Goal: Task Accomplishment & Management: Use online tool/utility

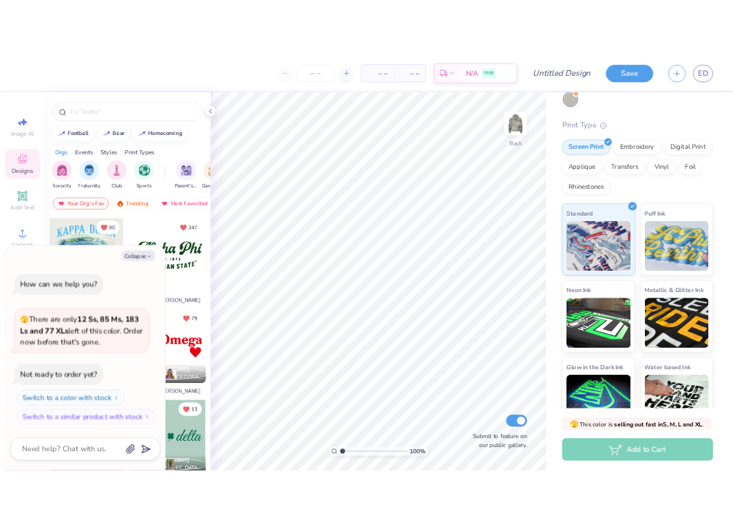
scroll to position [79, 0]
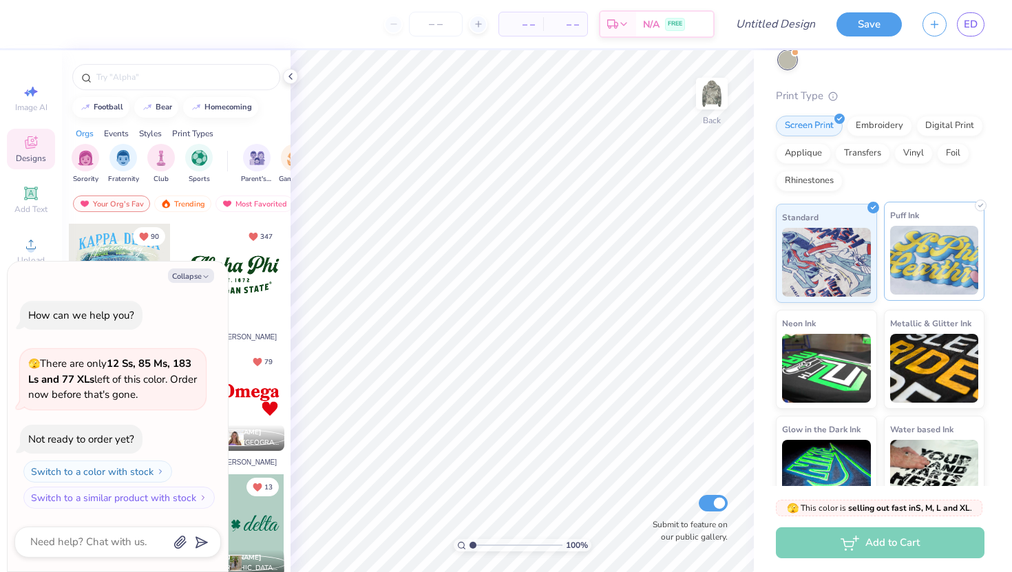
click at [936, 249] on img at bounding box center [934, 260] width 89 height 69
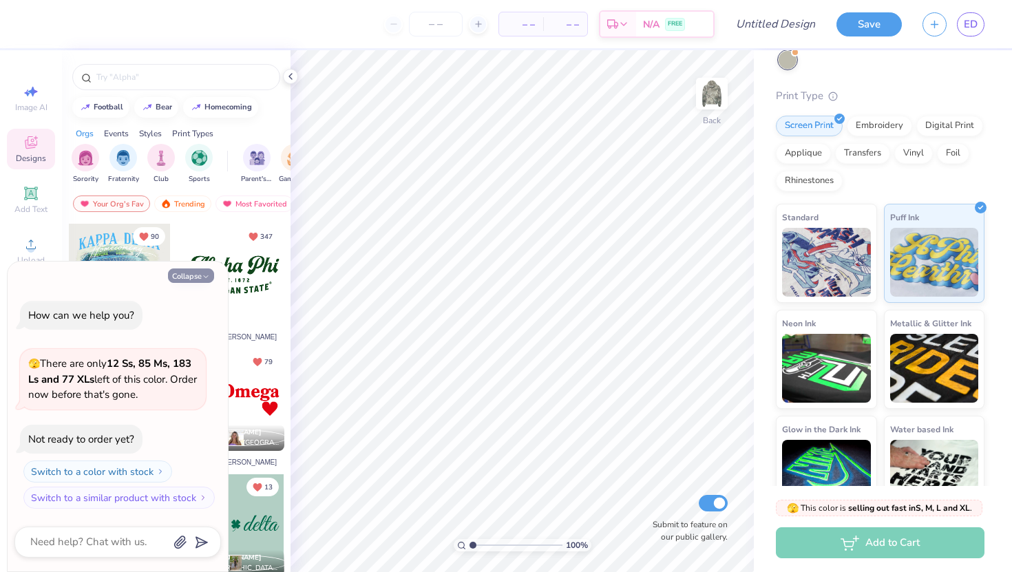
click at [202, 275] on icon "button" at bounding box center [206, 277] width 8 height 8
type textarea "x"
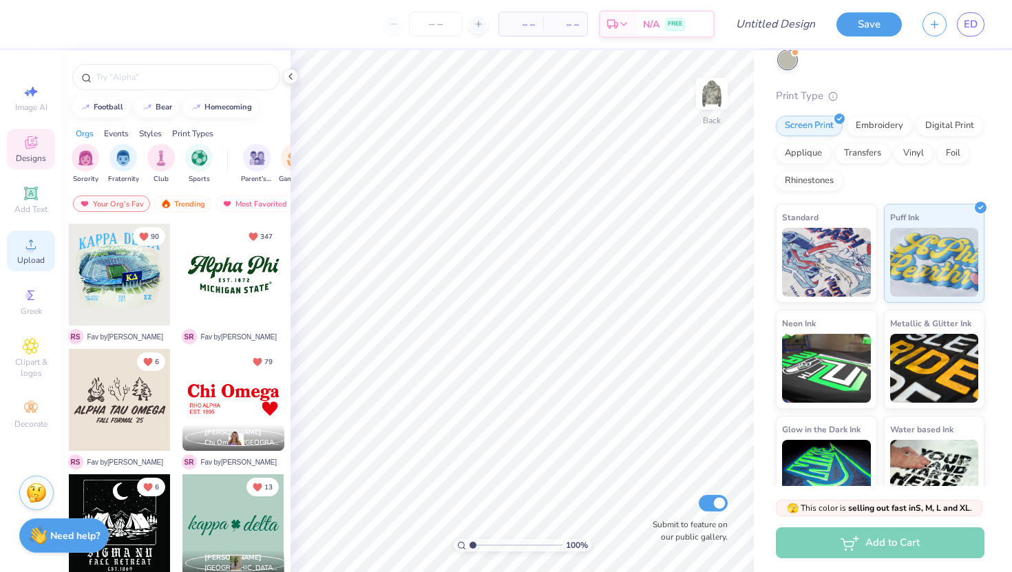
click at [23, 257] on span "Upload" at bounding box center [31, 260] width 28 height 11
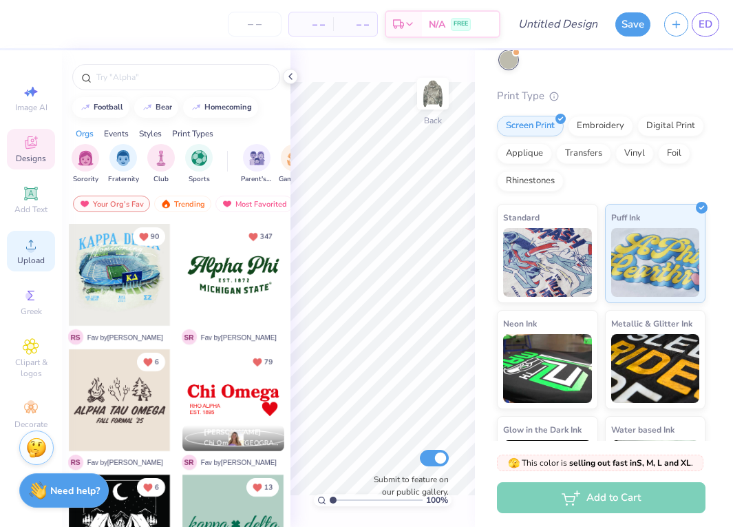
click at [27, 236] on icon at bounding box center [31, 244] width 17 height 17
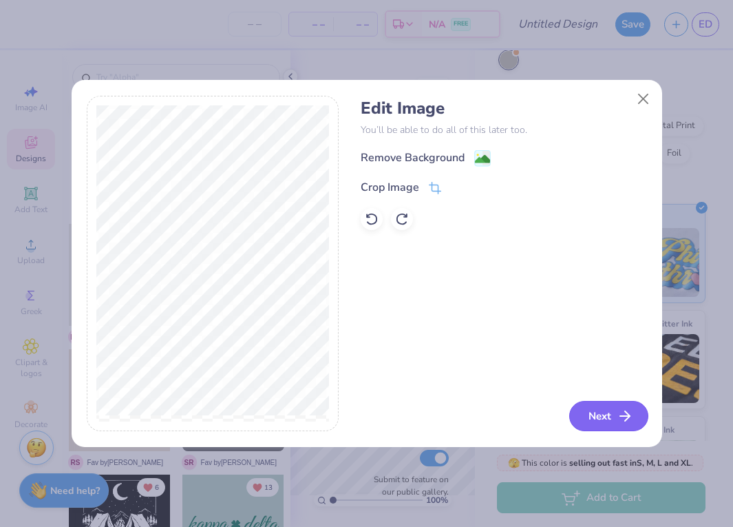
click at [612, 412] on button "Next" at bounding box center [608, 416] width 79 height 30
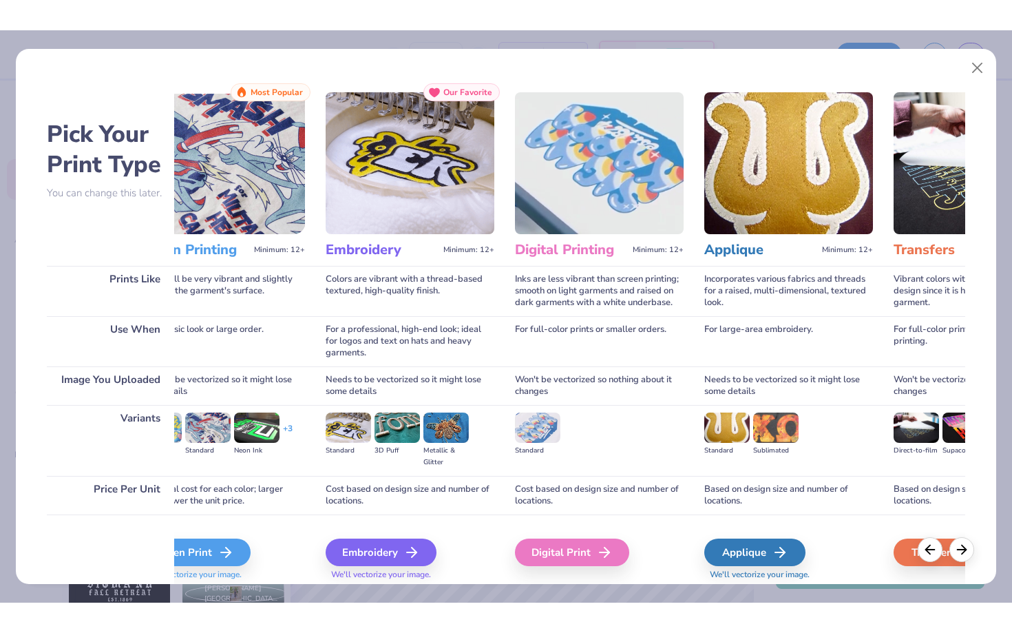
scroll to position [0, 0]
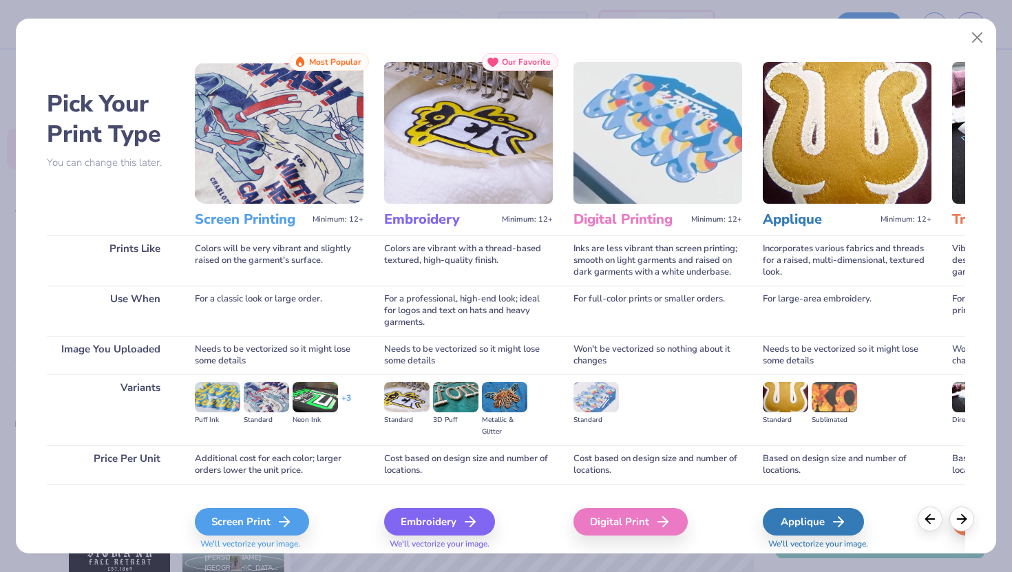
click at [216, 407] on img at bounding box center [217, 397] width 45 height 30
click at [216, 394] on img at bounding box center [217, 397] width 45 height 30
click at [248, 509] on div "Screen Print" at bounding box center [254, 522] width 114 height 28
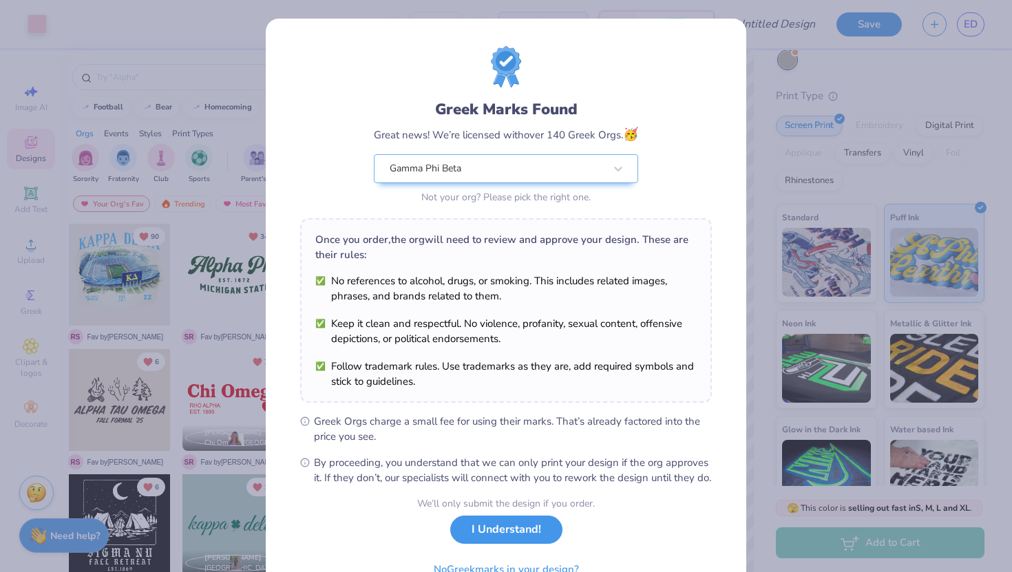
click at [495, 544] on button "I Understand!" at bounding box center [506, 530] width 112 height 28
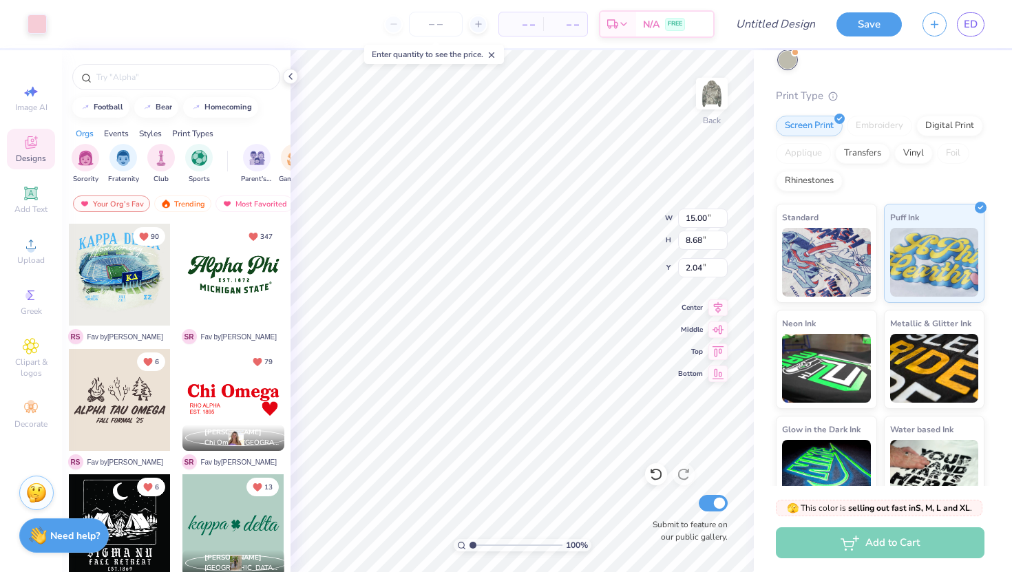
type input "9.99"
type input "5.78"
type input "2.06"
type input "2.05"
type input "8.58"
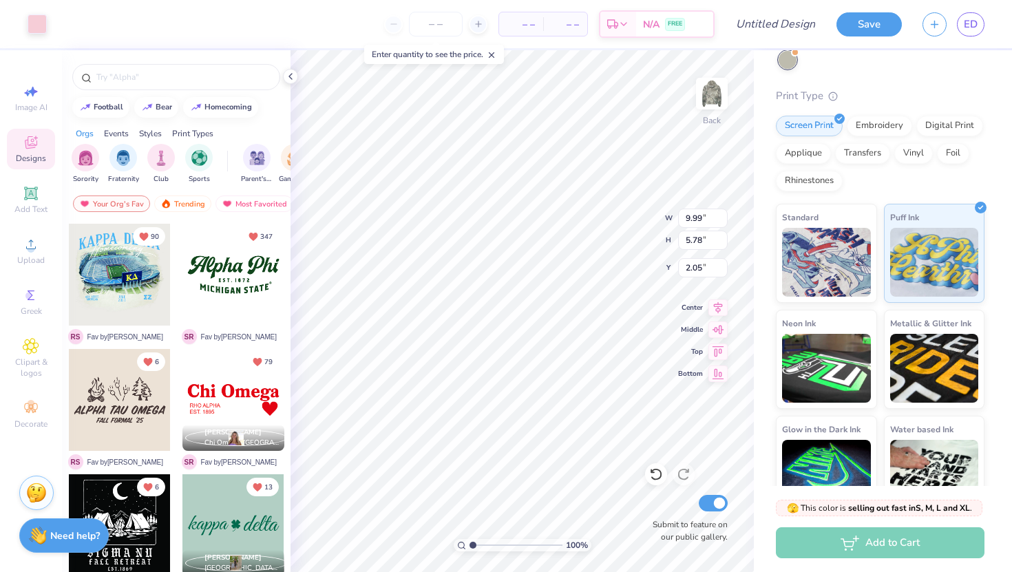
type input "4.96"
click at [35, 23] on div at bounding box center [37, 22] width 19 height 19
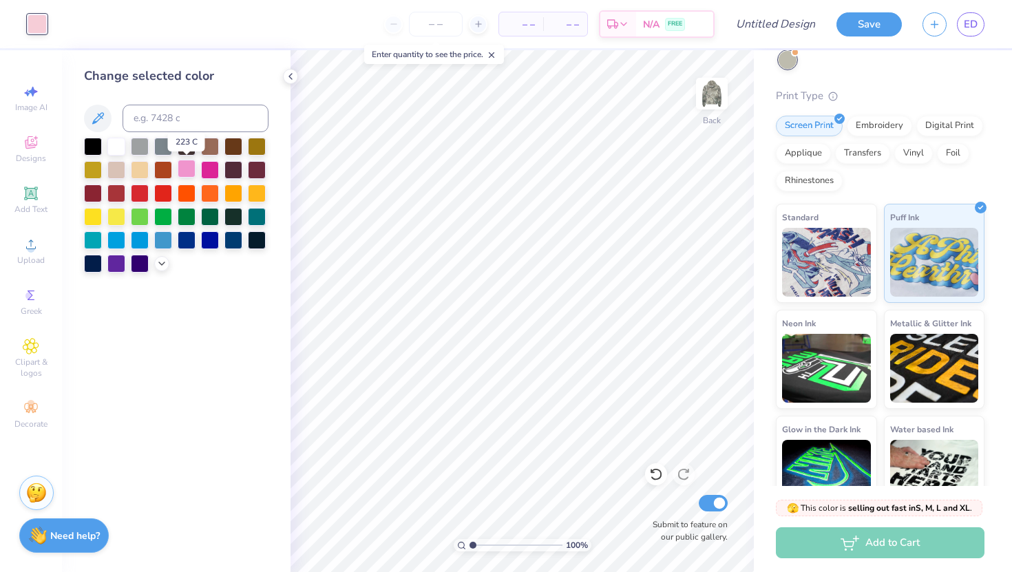
click at [188, 170] on div at bounding box center [187, 169] width 18 height 18
click at [162, 268] on div at bounding box center [161, 262] width 15 height 15
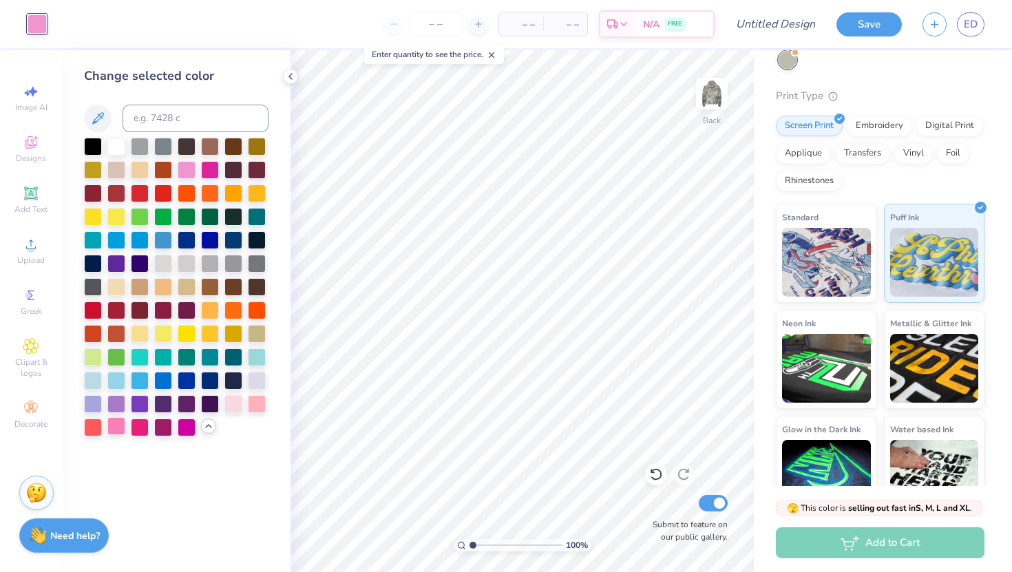
click at [118, 423] on div at bounding box center [116, 426] width 18 height 18
click at [232, 403] on div at bounding box center [233, 403] width 18 height 18
click at [262, 403] on div at bounding box center [257, 403] width 18 height 18
click at [162, 405] on div at bounding box center [163, 403] width 18 height 18
click at [211, 170] on div at bounding box center [210, 169] width 18 height 18
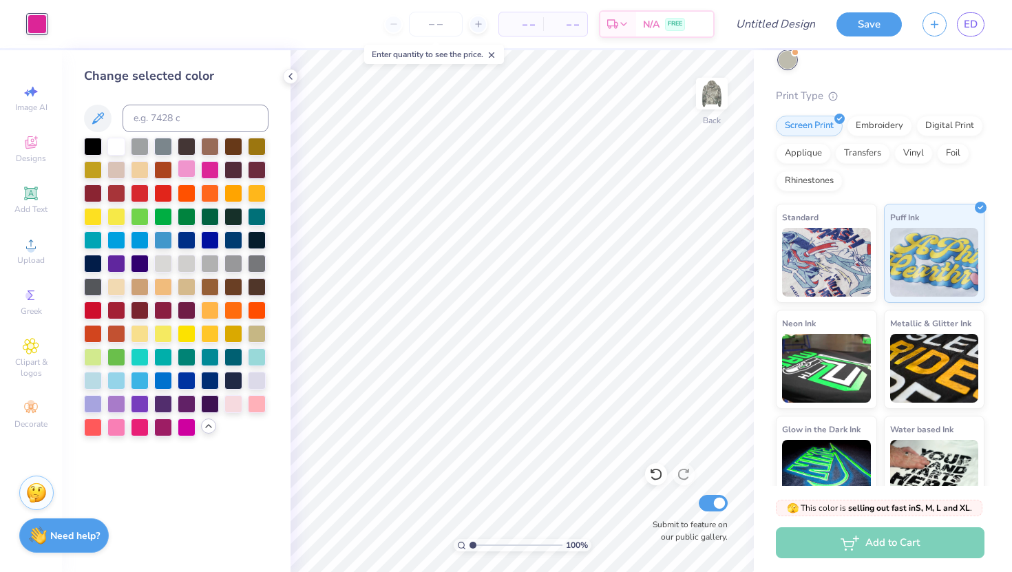
click at [181, 169] on div at bounding box center [187, 169] width 18 height 18
click at [255, 400] on div at bounding box center [257, 403] width 18 height 18
click at [188, 173] on div at bounding box center [187, 169] width 18 height 18
click at [718, 100] on img at bounding box center [711, 93] width 55 height 55
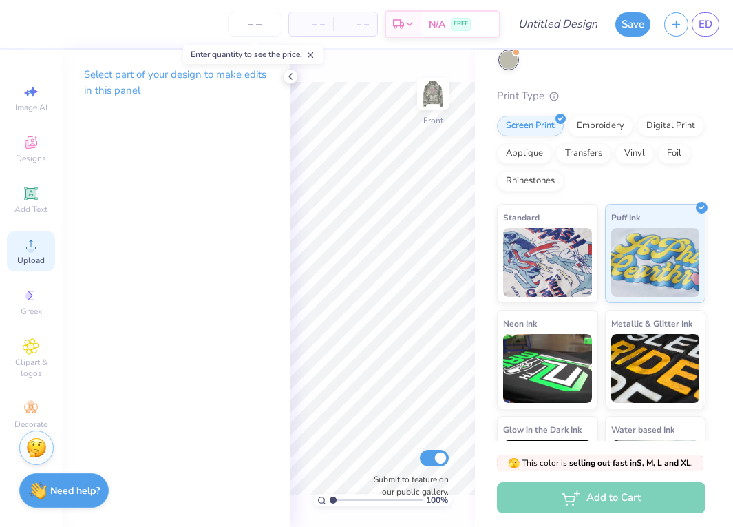
click at [35, 245] on icon at bounding box center [31, 244] width 17 height 17
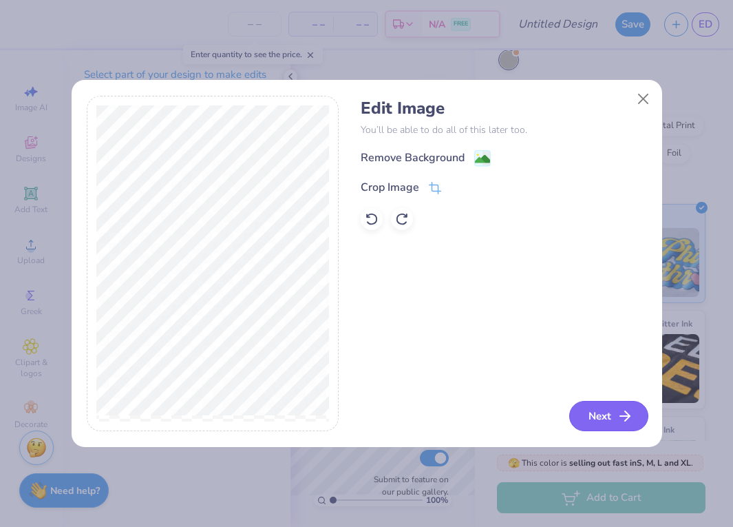
click at [619, 423] on icon "button" at bounding box center [625, 415] width 17 height 17
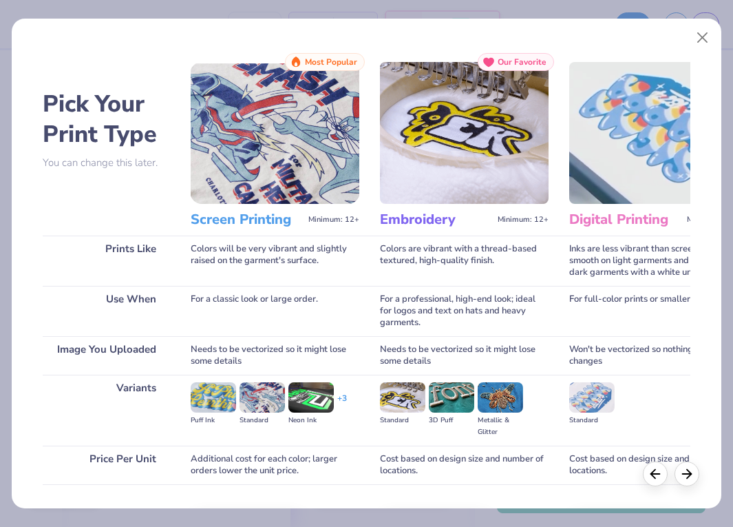
click at [252, 169] on img at bounding box center [275, 133] width 169 height 142
click at [253, 169] on img at bounding box center [275, 133] width 169 height 142
click at [252, 213] on h3 "Screen Printing" at bounding box center [247, 220] width 112 height 18
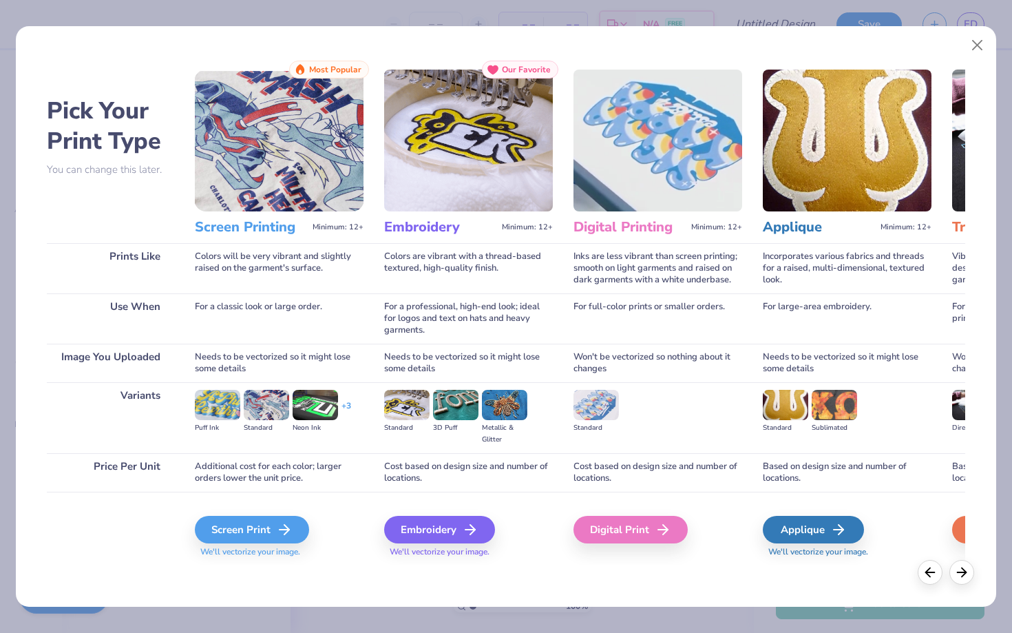
scroll to position [79, 0]
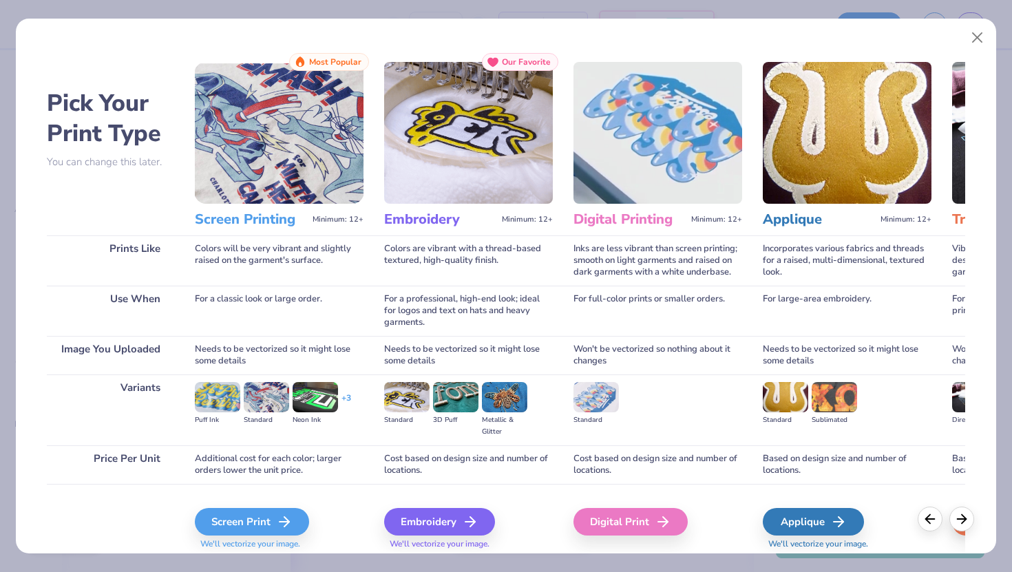
click at [303, 134] on img at bounding box center [279, 133] width 169 height 142
click at [277, 533] on div "Screen Print" at bounding box center [254, 522] width 114 height 28
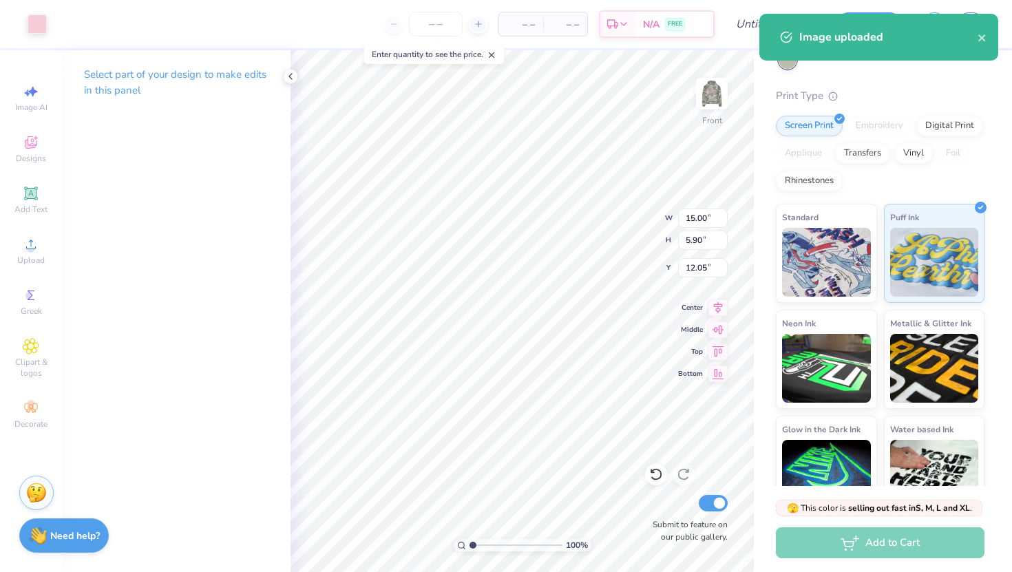
type input "6.37"
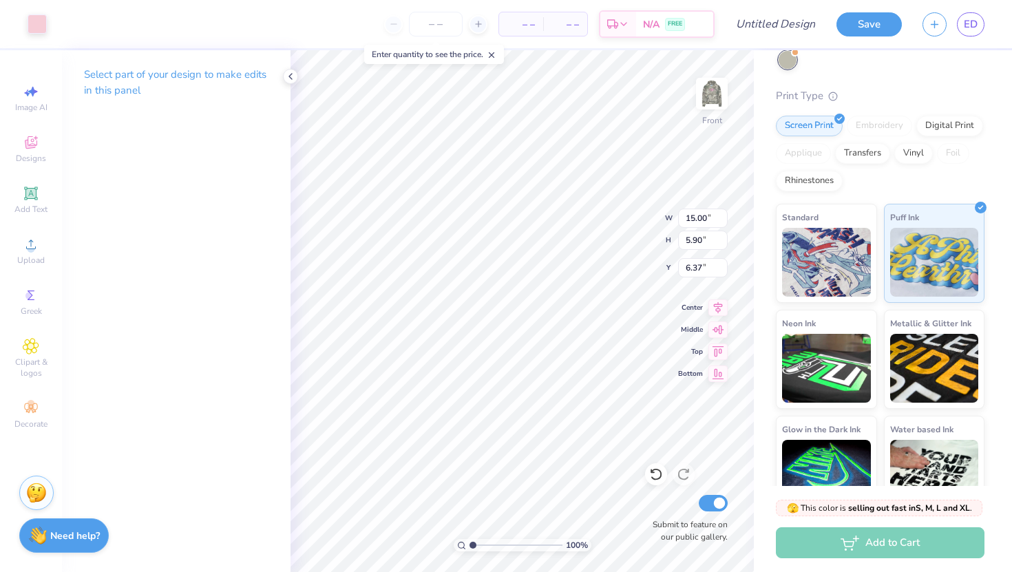
type input "14.51"
type input "5.71"
type input "6.27"
click at [710, 96] on img at bounding box center [711, 93] width 55 height 55
type input "2.33"
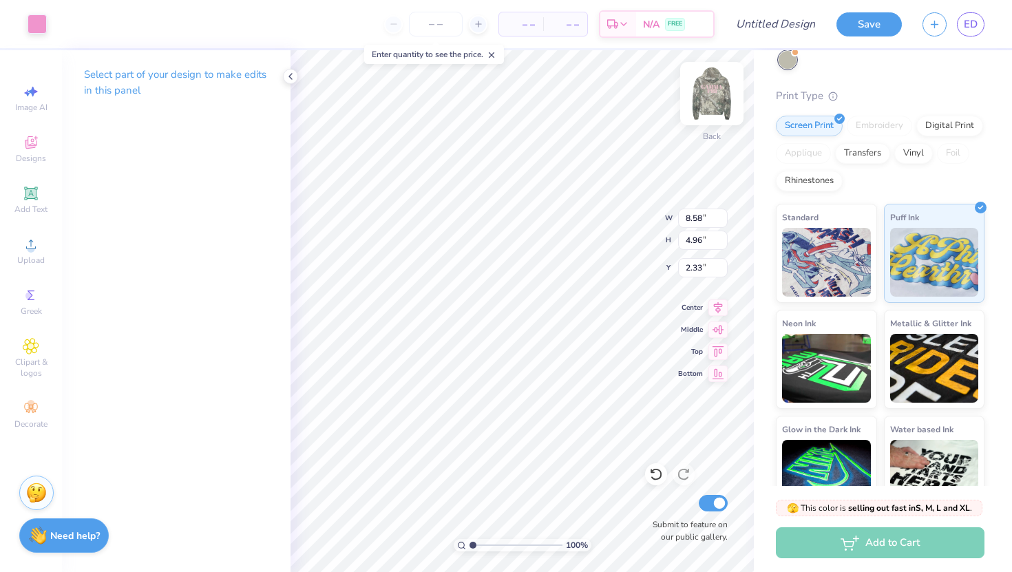
click at [701, 78] on div at bounding box center [711, 93] width 63 height 63
click at [708, 102] on img at bounding box center [711, 93] width 55 height 55
type input "2.05"
click at [38, 17] on div at bounding box center [37, 22] width 19 height 19
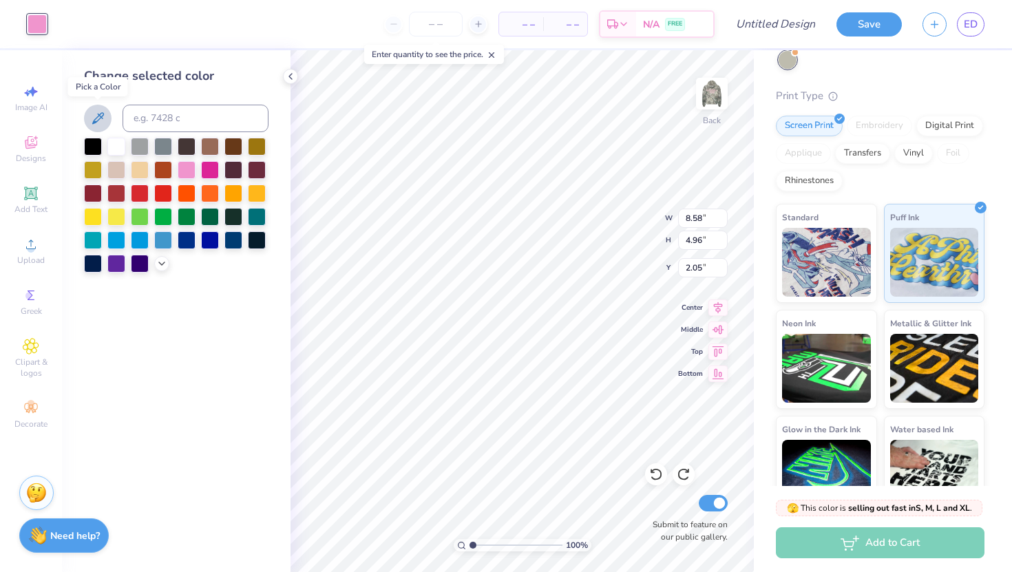
click at [99, 125] on icon at bounding box center [97, 118] width 17 height 17
click at [187, 167] on div at bounding box center [187, 169] width 18 height 18
click at [138, 167] on div at bounding box center [140, 169] width 18 height 18
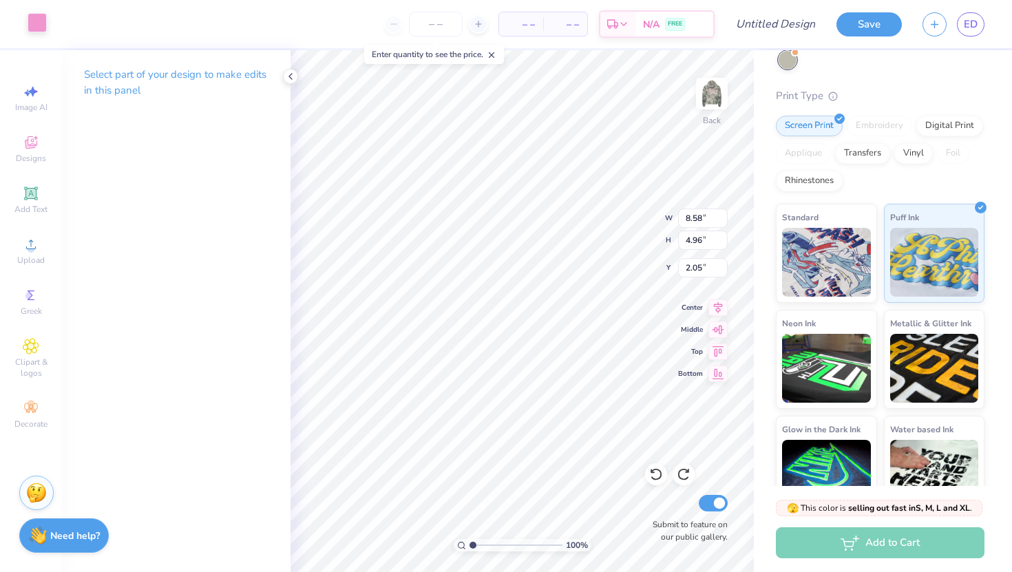
click at [43, 24] on div at bounding box center [37, 22] width 19 height 19
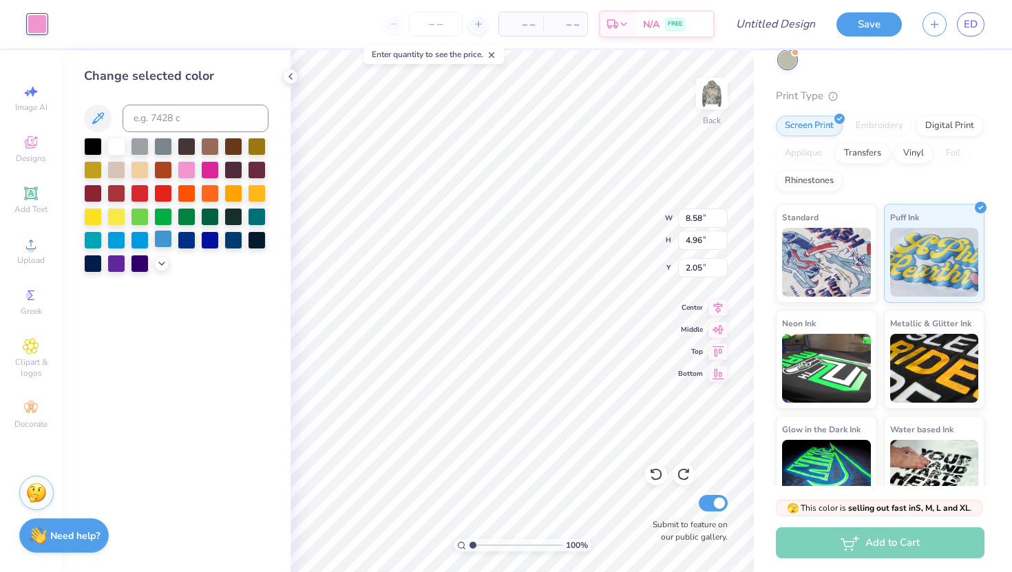
click at [163, 238] on div at bounding box center [163, 239] width 18 height 18
click at [211, 171] on div at bounding box center [210, 169] width 18 height 18
click at [191, 171] on div at bounding box center [187, 169] width 18 height 18
click at [105, 112] on button at bounding box center [98, 119] width 28 height 28
click at [103, 120] on icon at bounding box center [97, 118] width 17 height 17
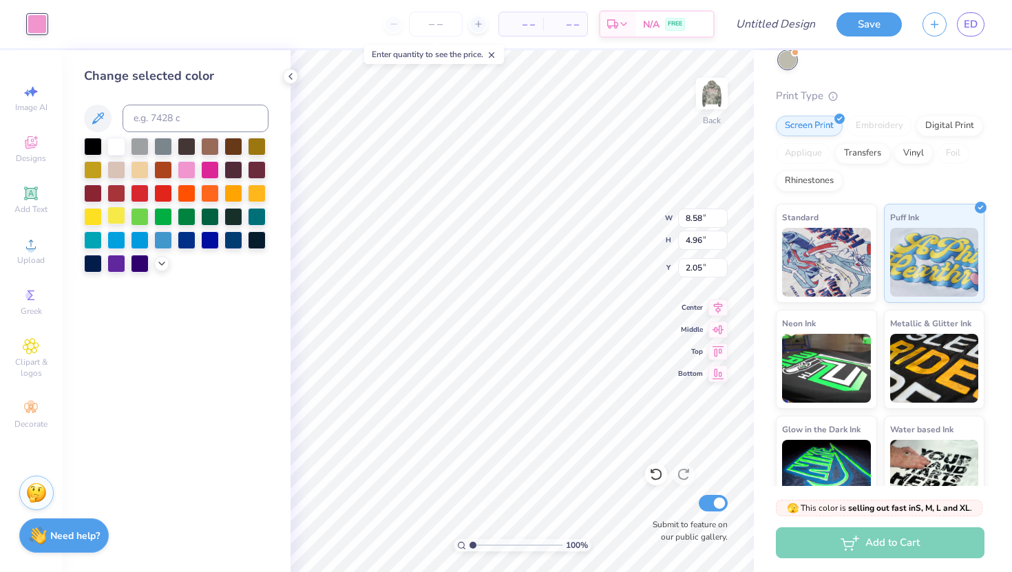
click at [120, 219] on div at bounding box center [116, 215] width 18 height 18
click at [138, 173] on div at bounding box center [140, 169] width 18 height 18
click at [218, 176] on div at bounding box center [210, 169] width 18 height 18
click at [178, 170] on div at bounding box center [187, 169] width 18 height 18
click at [180, 170] on div at bounding box center [187, 169] width 18 height 18
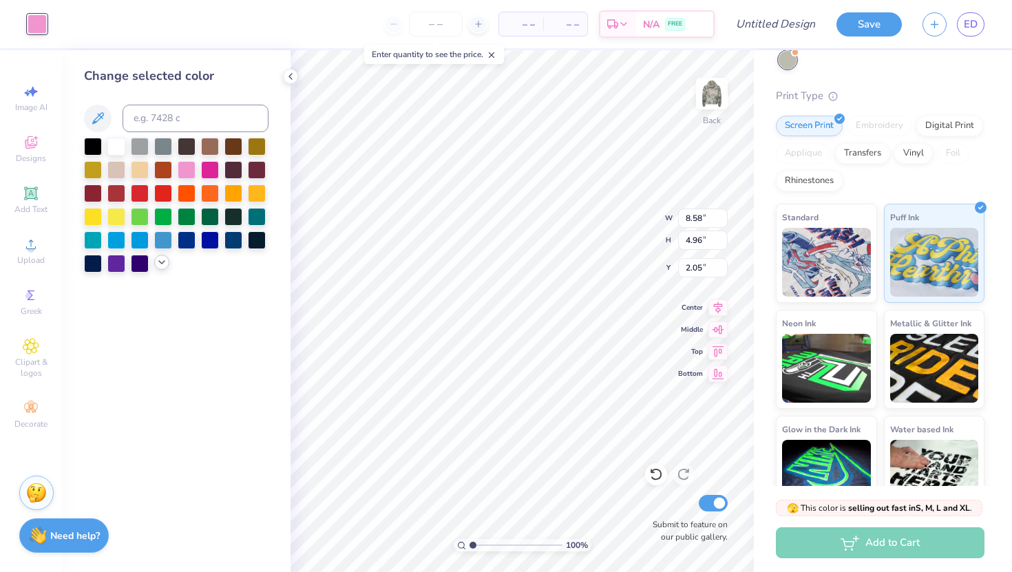
click at [156, 263] on icon at bounding box center [161, 262] width 11 height 11
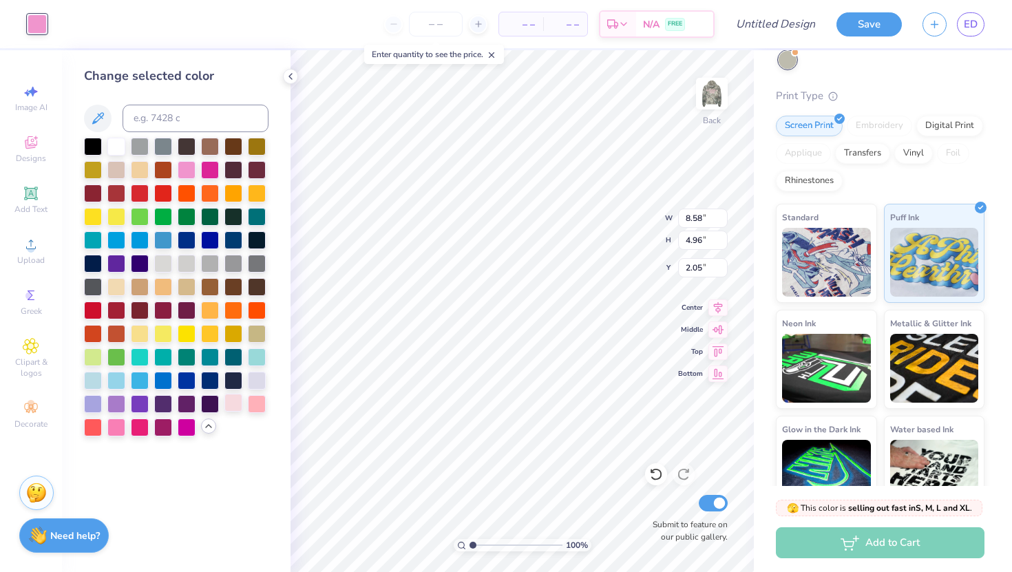
click at [242, 412] on div at bounding box center [233, 403] width 18 height 18
click at [242, 412] on div at bounding box center [176, 287] width 184 height 299
click at [119, 427] on div at bounding box center [116, 426] width 18 height 18
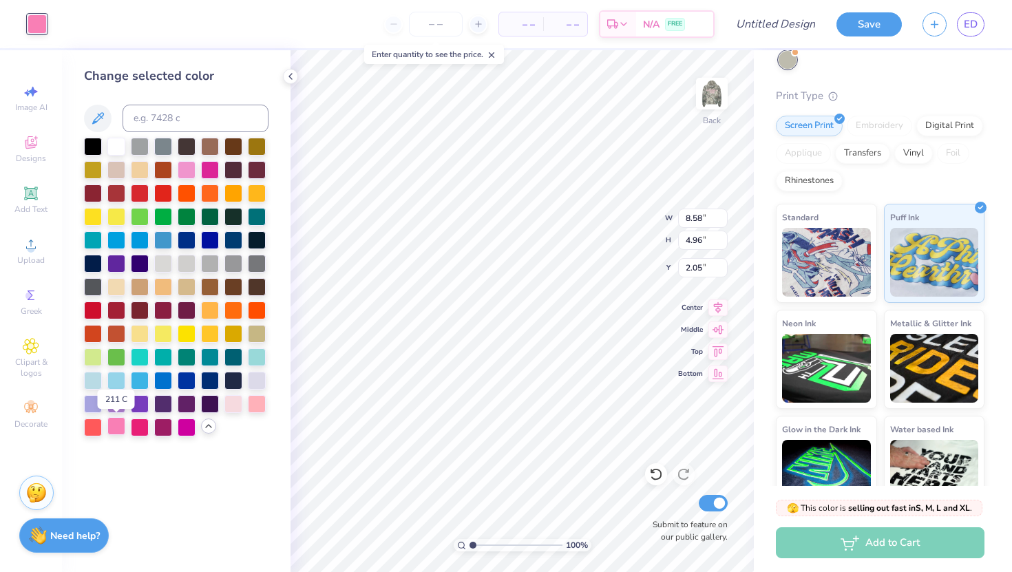
click at [119, 427] on div at bounding box center [116, 426] width 18 height 18
click at [145, 425] on div at bounding box center [140, 426] width 18 height 18
click at [181, 427] on div at bounding box center [187, 426] width 18 height 18
click at [236, 405] on div at bounding box center [233, 403] width 18 height 18
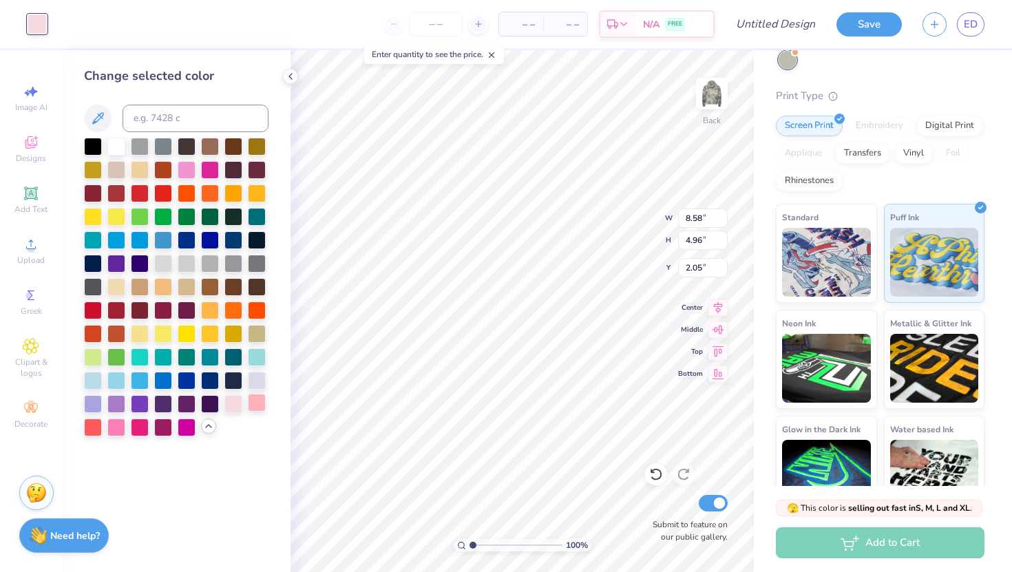
click at [253, 404] on div at bounding box center [257, 403] width 18 height 18
click at [240, 402] on div at bounding box center [233, 403] width 18 height 18
click at [239, 403] on div at bounding box center [233, 403] width 18 height 18
click at [230, 120] on input at bounding box center [196, 119] width 146 height 28
type input "706"
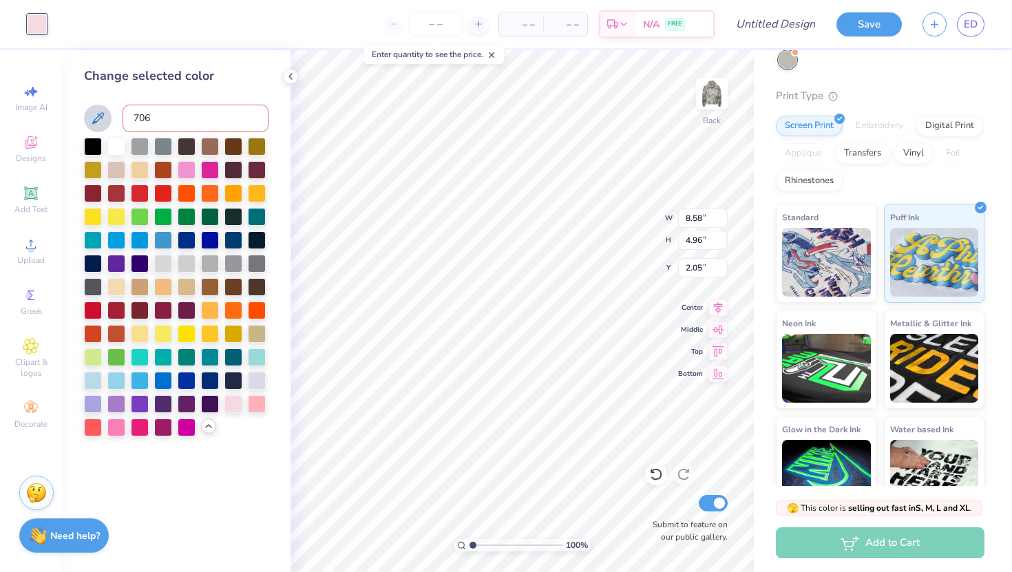
click at [91, 118] on icon at bounding box center [97, 118] width 17 height 17
click at [244, 92] on div "Change selected color 706" at bounding box center [176, 252] width 184 height 370
click at [288, 76] on icon at bounding box center [290, 76] width 11 height 11
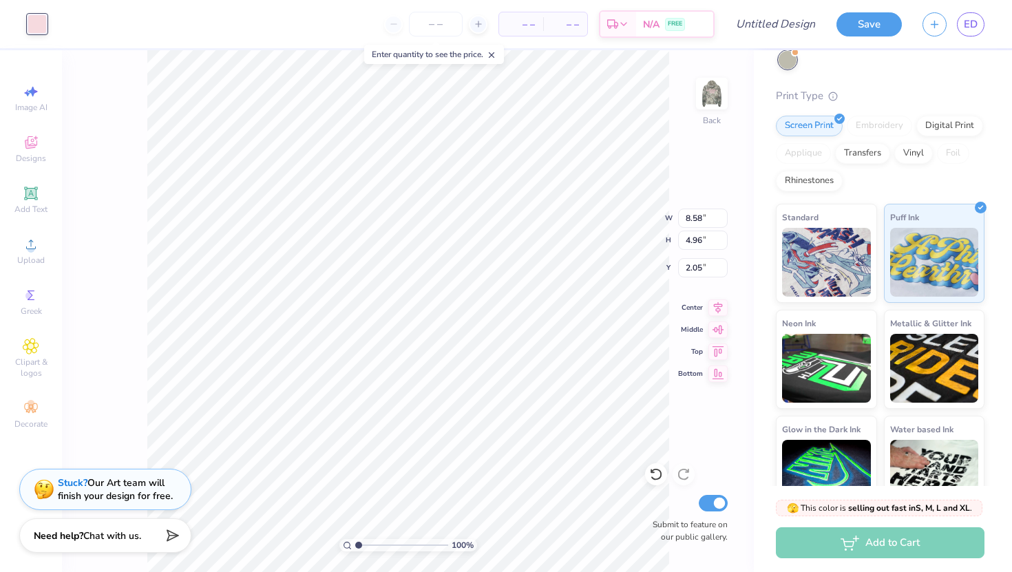
click at [123, 295] on div "100 % Back W 8.58 8.58 " H 4.96 4.96 " Y 2.05 2.05 " Center Middle Top Bottom S…" at bounding box center [408, 311] width 692 height 522
click at [707, 102] on img at bounding box center [711, 93] width 55 height 55
click at [712, 100] on img at bounding box center [711, 93] width 55 height 55
click at [719, 89] on img at bounding box center [711, 93] width 55 height 55
click at [40, 25] on div at bounding box center [37, 22] width 19 height 19
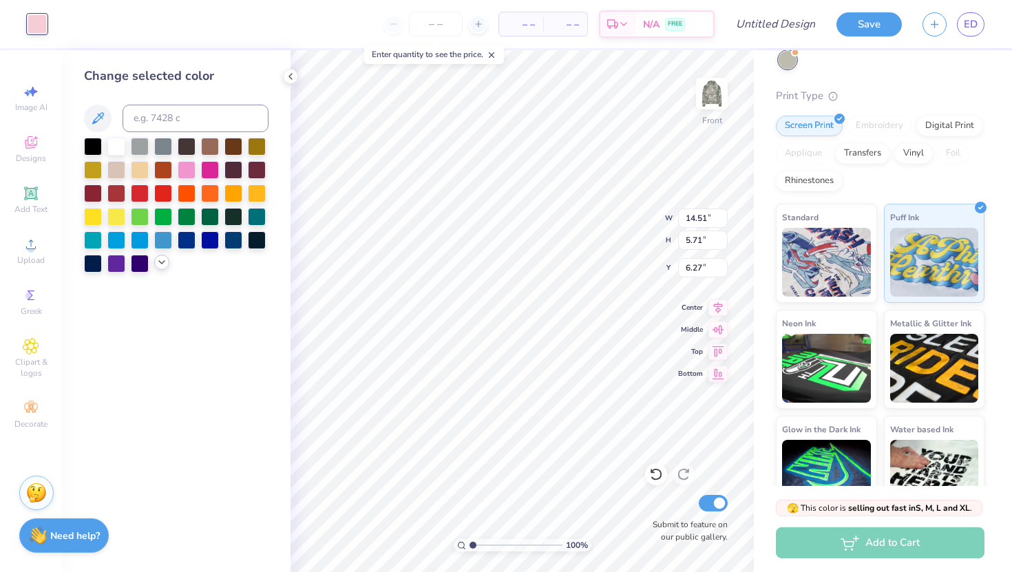
click at [163, 262] on icon at bounding box center [161, 262] width 11 height 11
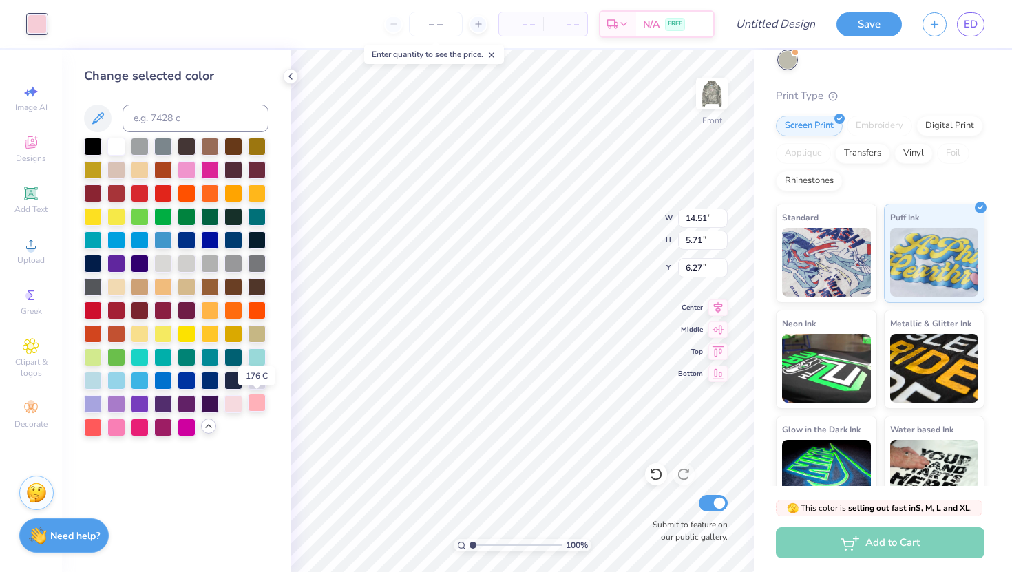
click at [252, 405] on div at bounding box center [257, 403] width 18 height 18
click at [237, 401] on div at bounding box center [233, 403] width 18 height 18
click at [120, 423] on div at bounding box center [116, 426] width 18 height 18
click at [187, 167] on div at bounding box center [187, 169] width 18 height 18
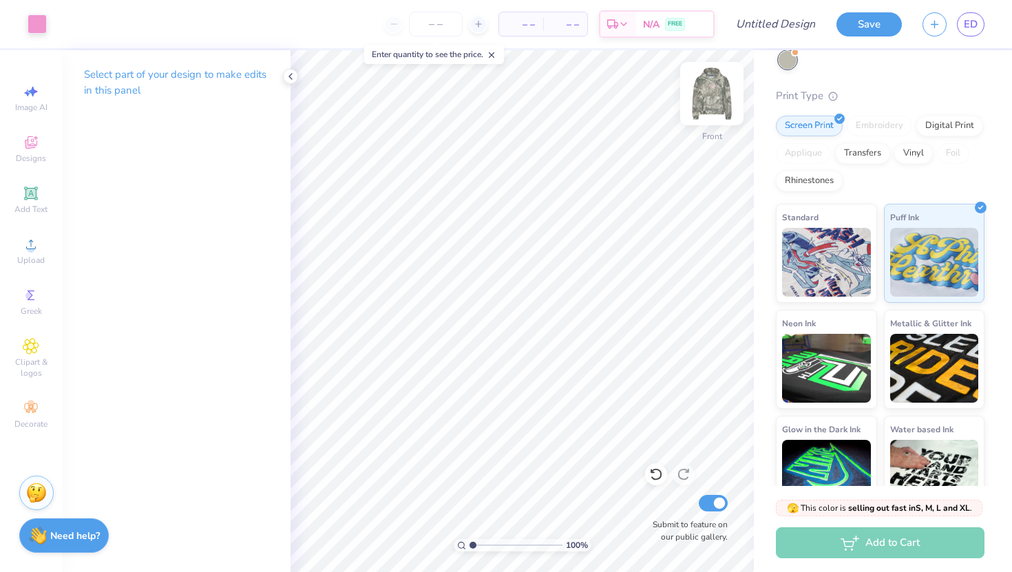
click at [723, 92] on img at bounding box center [711, 93] width 55 height 55
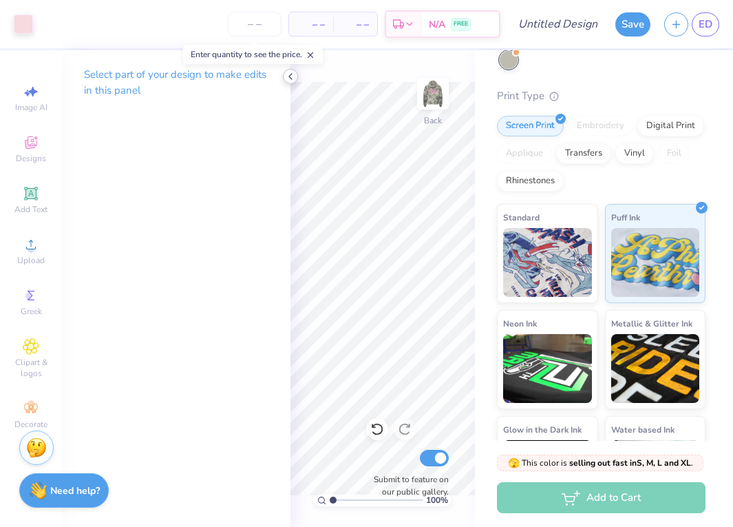
click at [286, 77] on icon at bounding box center [290, 76] width 11 height 11
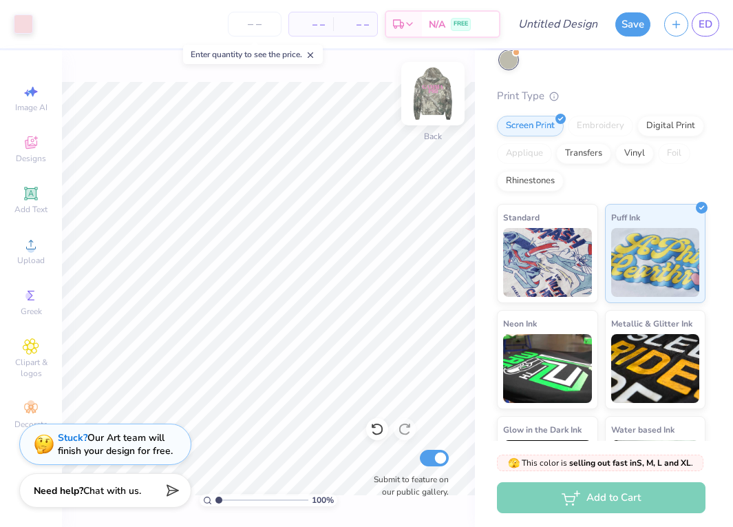
click at [426, 103] on img at bounding box center [432, 93] width 55 height 55
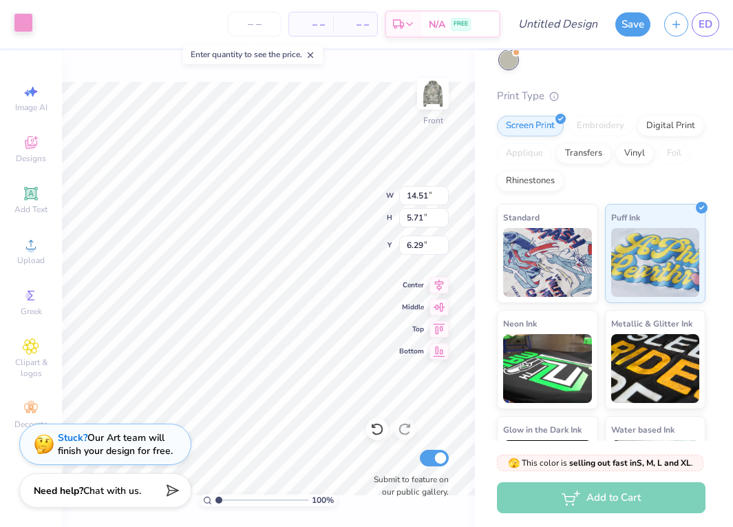
click at [19, 19] on div at bounding box center [23, 22] width 19 height 19
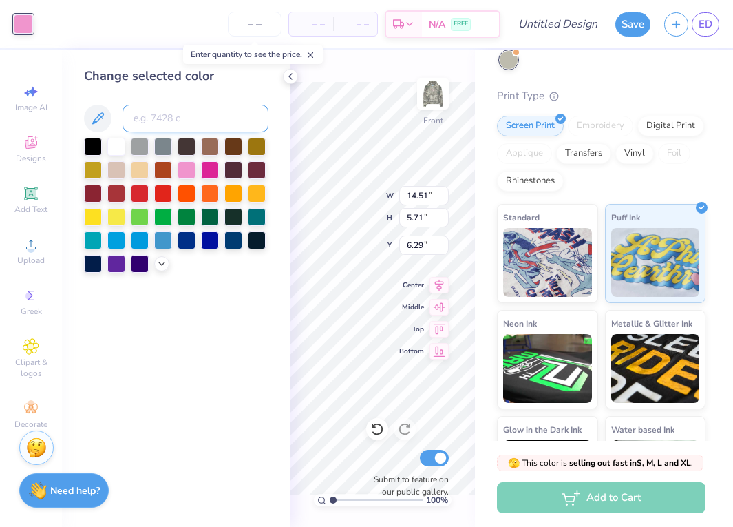
click at [172, 123] on input at bounding box center [196, 119] width 146 height 28
type input "f7b9d4"
click at [148, 114] on input "f7b9d4" at bounding box center [196, 119] width 146 height 28
click at [98, 125] on icon at bounding box center [97, 118] width 17 height 17
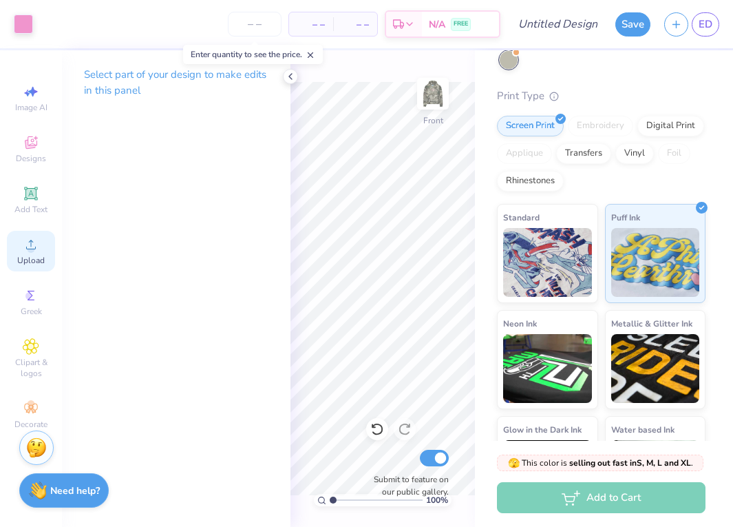
click at [23, 258] on span "Upload" at bounding box center [31, 260] width 28 height 11
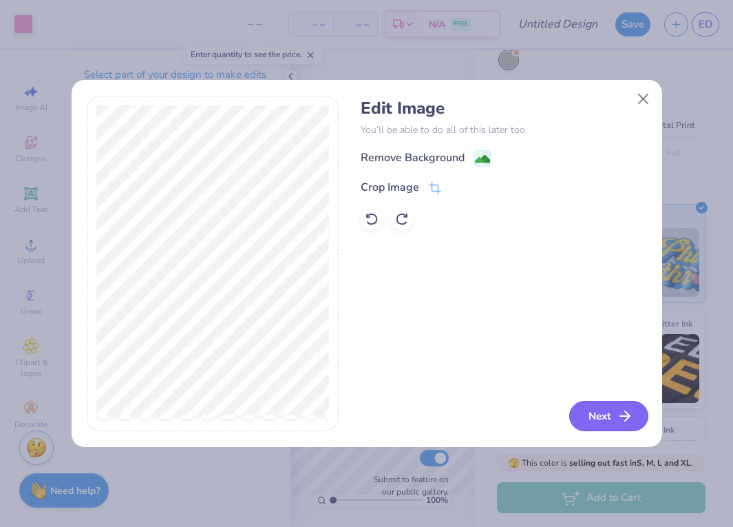
click at [618, 425] on button "Next" at bounding box center [608, 416] width 79 height 30
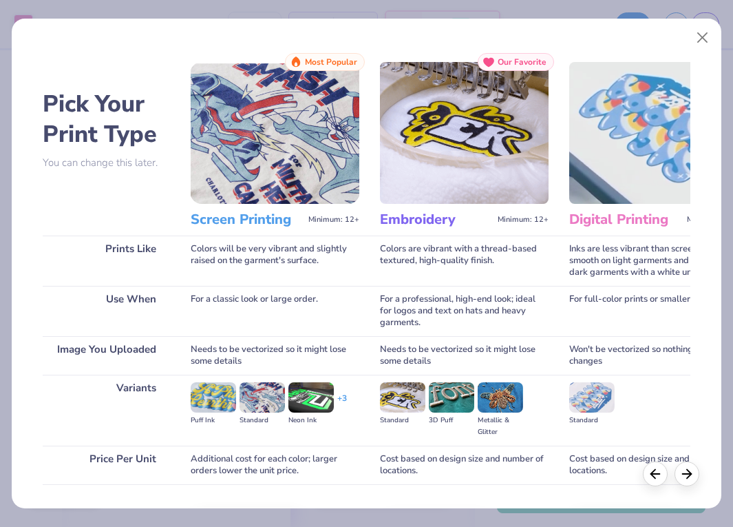
click at [295, 150] on img at bounding box center [275, 133] width 169 height 142
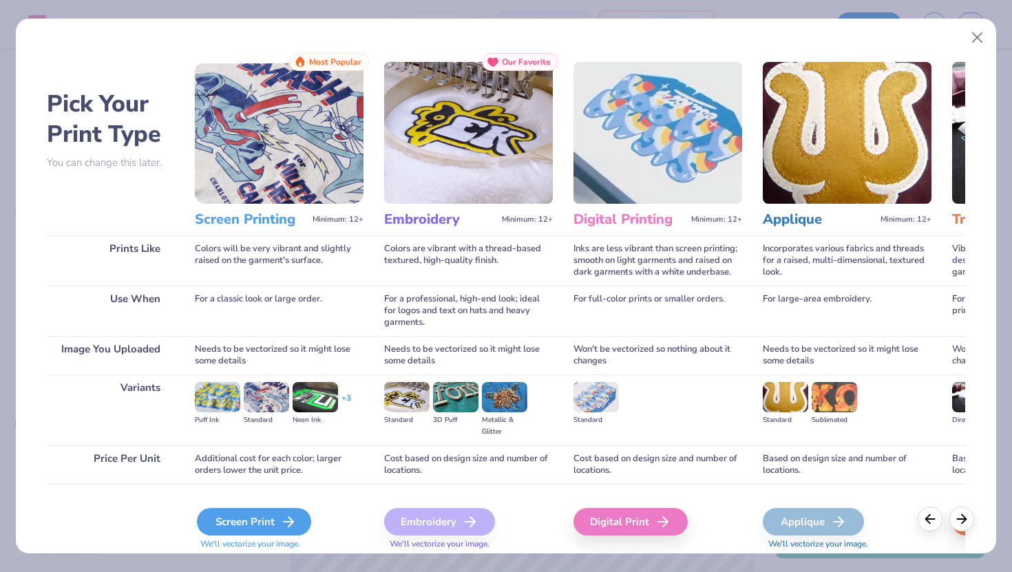
click at [297, 516] on div "Screen Print" at bounding box center [254, 522] width 114 height 28
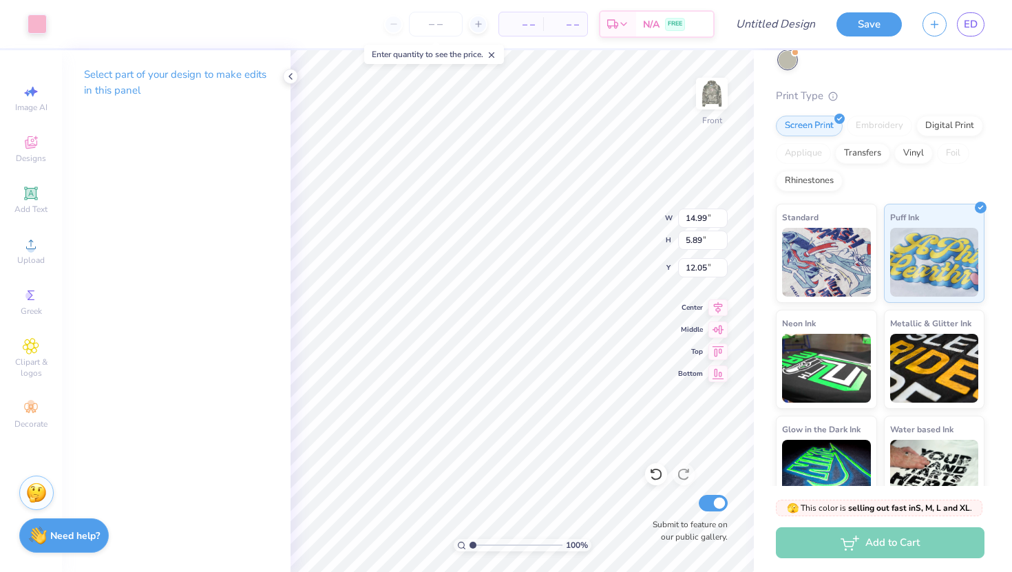
type input "11.34"
type input "14.51"
type input "5.71"
type input "6.30"
type input "6.90"
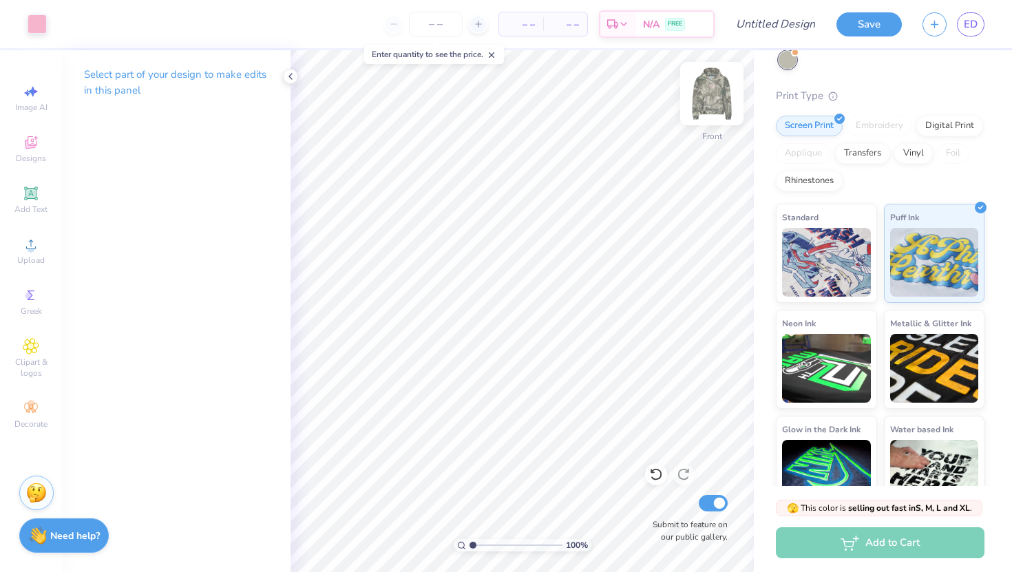
click at [703, 94] on img at bounding box center [711, 93] width 55 height 55
click at [41, 21] on div at bounding box center [37, 22] width 19 height 19
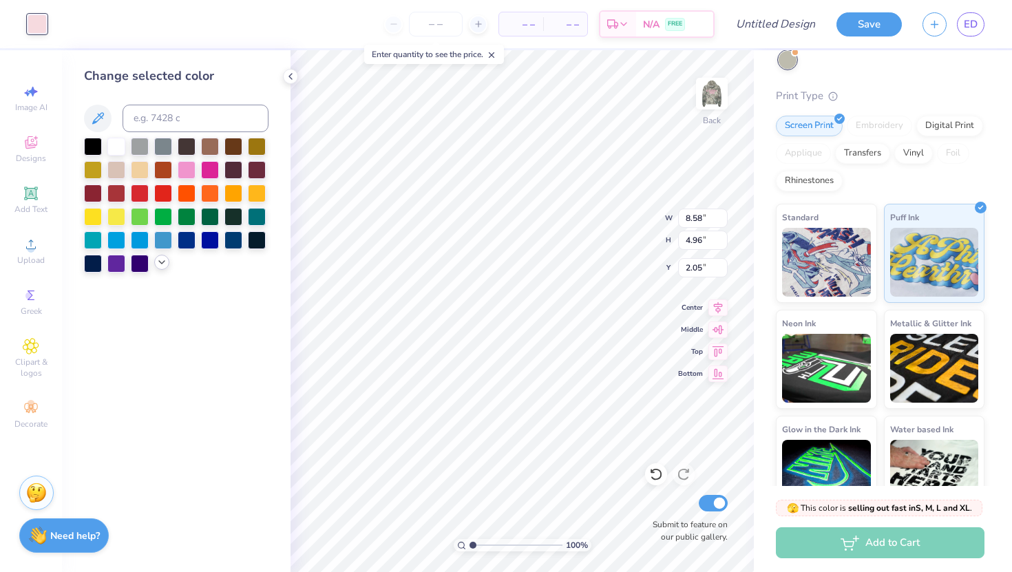
click at [158, 263] on icon at bounding box center [161, 262] width 11 height 11
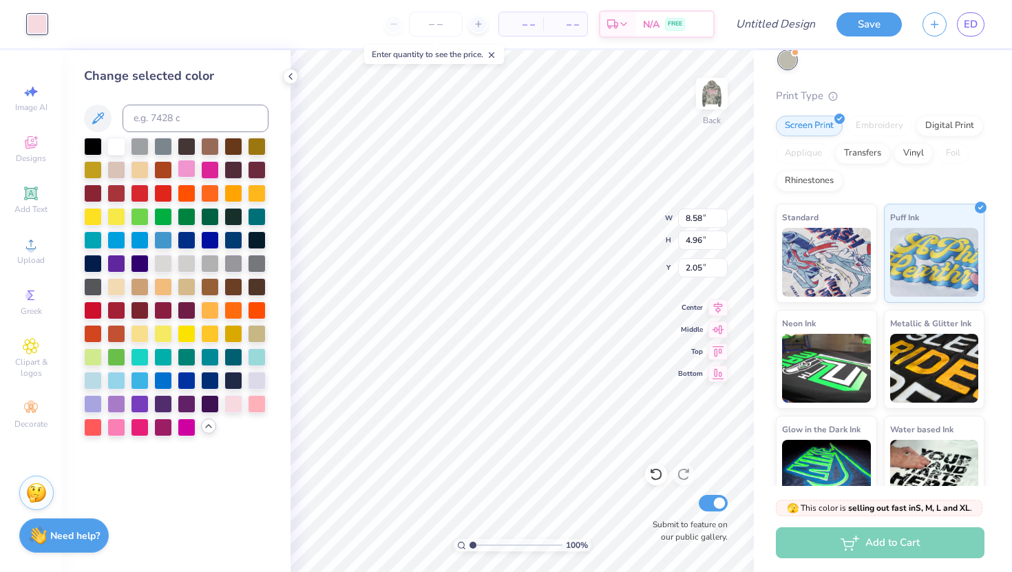
click at [185, 163] on div at bounding box center [187, 169] width 18 height 18
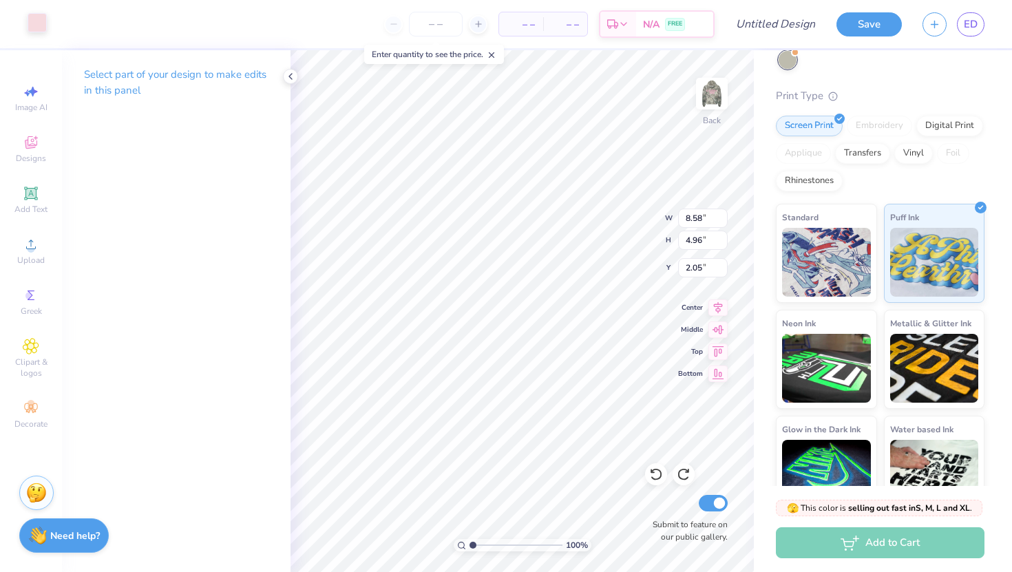
click at [30, 15] on div at bounding box center [37, 22] width 19 height 19
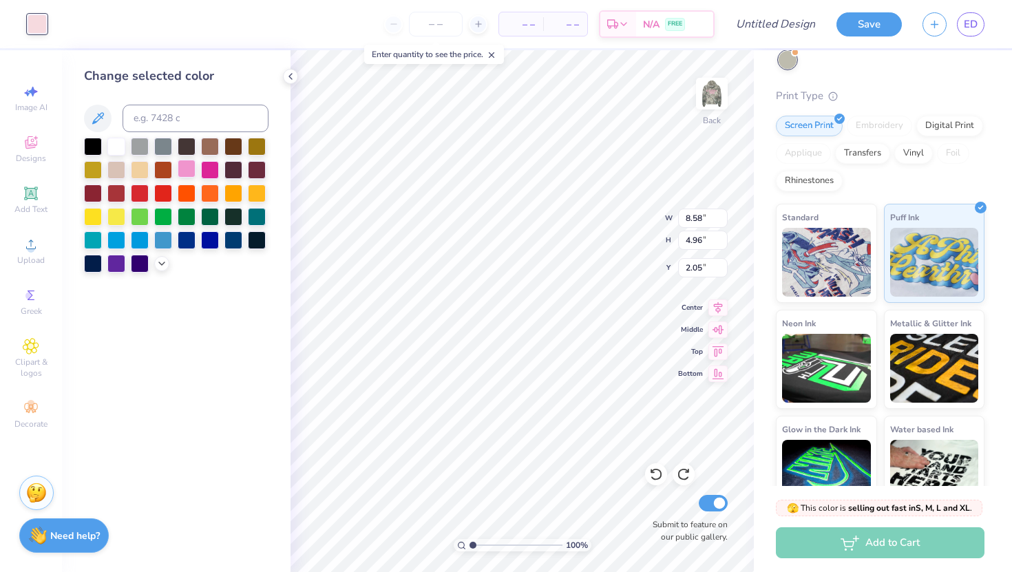
click at [184, 165] on div at bounding box center [187, 169] width 18 height 18
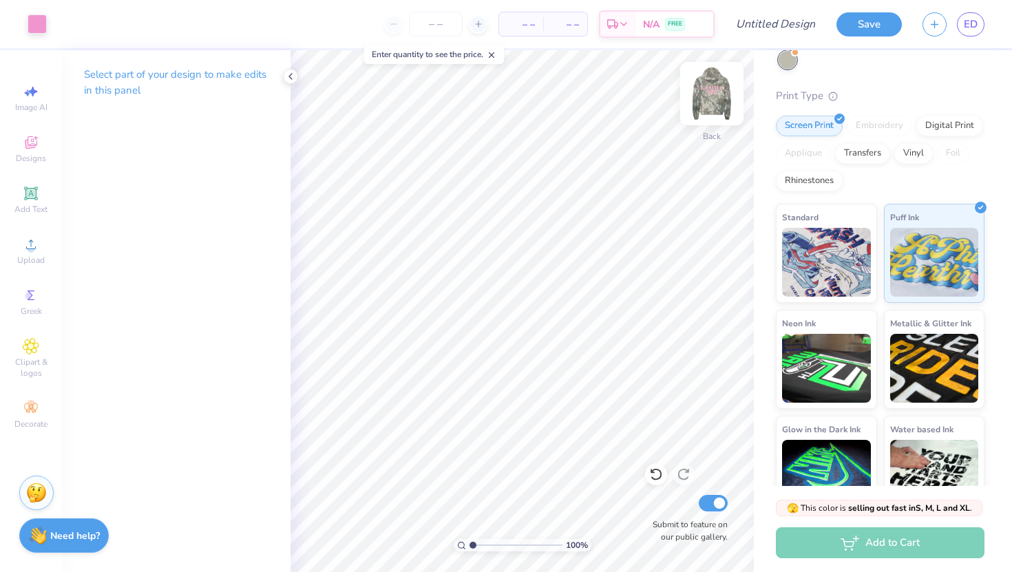
click at [703, 93] on img at bounding box center [711, 93] width 55 height 55
click at [701, 94] on img at bounding box center [711, 93] width 55 height 55
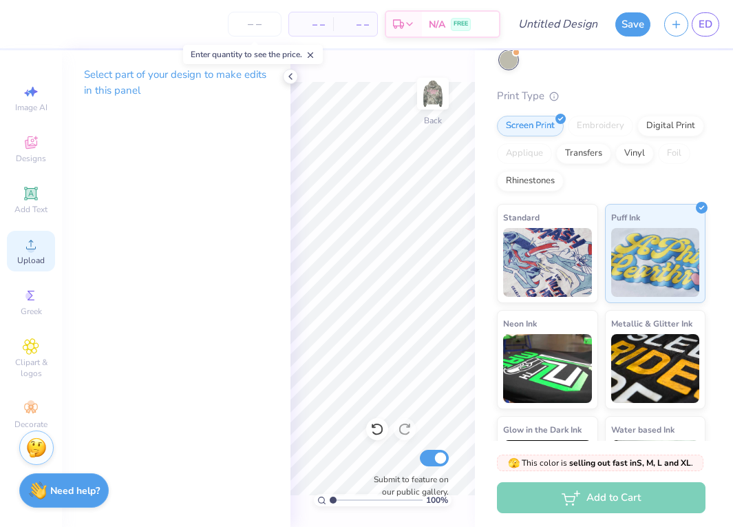
click at [32, 247] on circle at bounding box center [31, 249] width 8 height 8
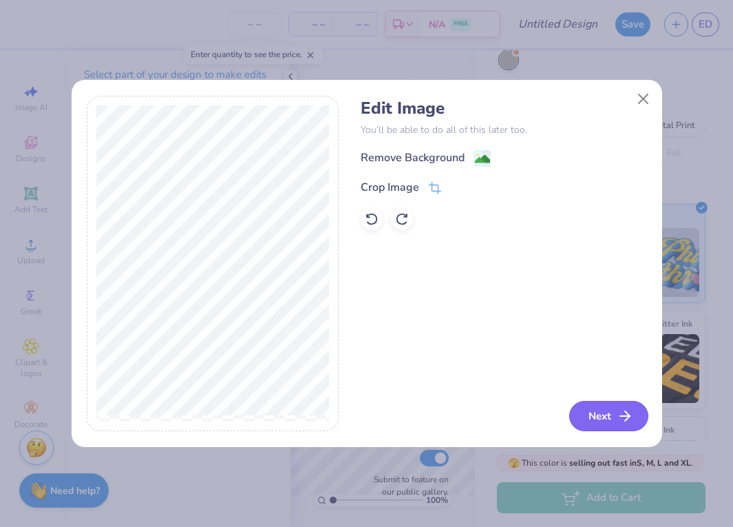
click at [590, 428] on button "Next" at bounding box center [608, 416] width 79 height 30
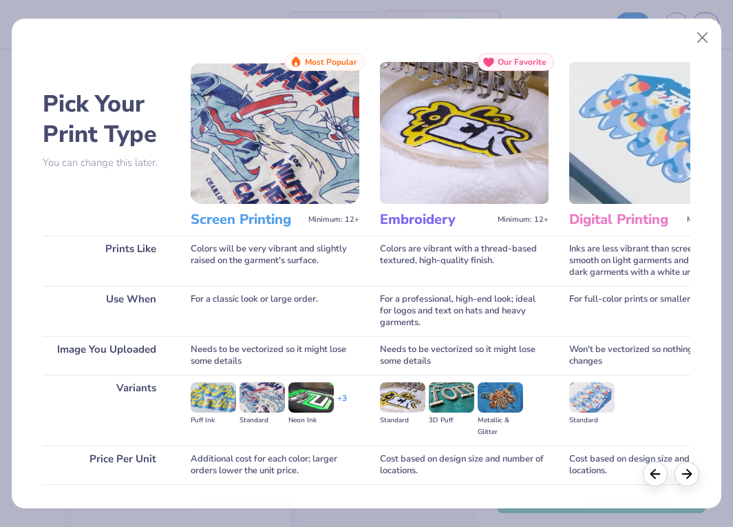
click at [288, 130] on img at bounding box center [275, 133] width 169 height 142
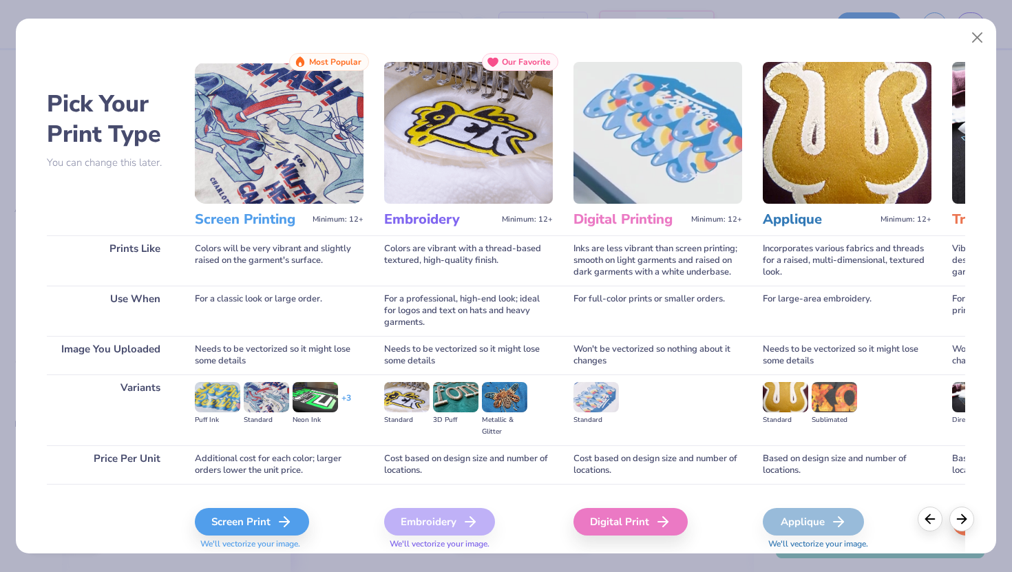
click at [246, 538] on span "We'll vectorize your image." at bounding box center [279, 544] width 169 height 12
click at [238, 518] on div "Screen Print" at bounding box center [254, 522] width 114 height 28
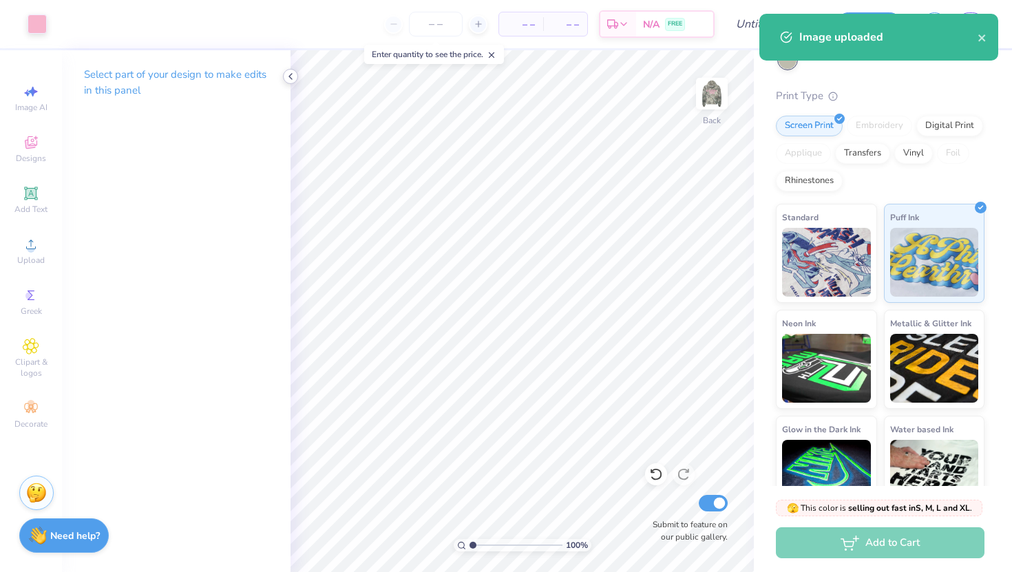
click at [290, 72] on icon at bounding box center [290, 76] width 11 height 11
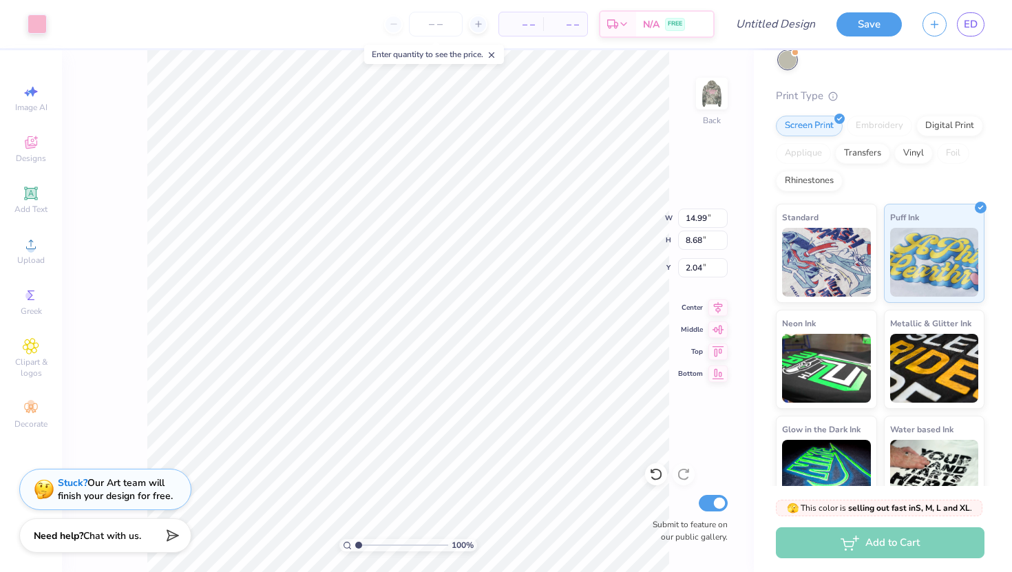
type input "9.75"
type input "5.64"
type input "1.74"
type input "8.47"
type input "4.90"
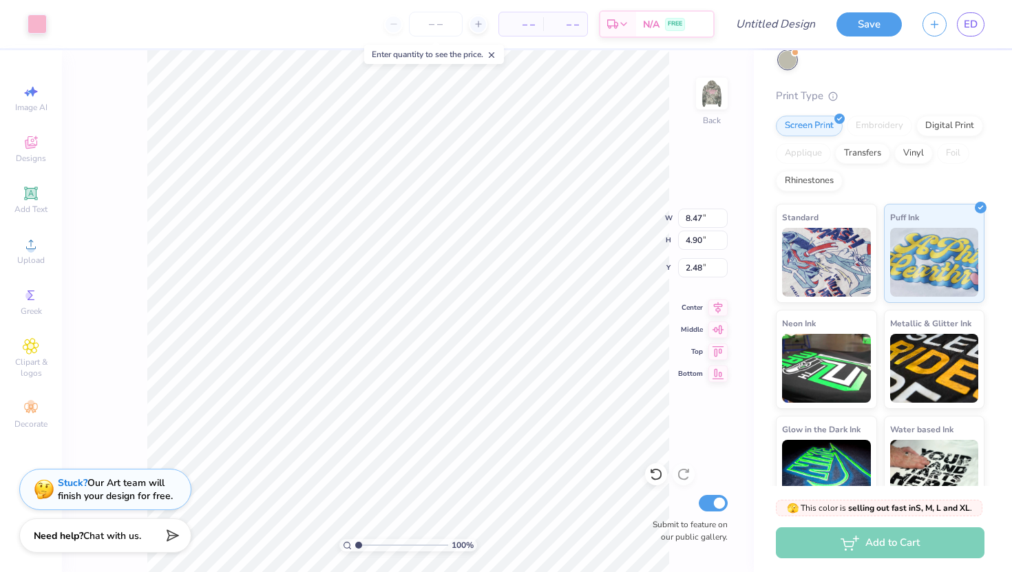
type input "1.47"
type input "1.97"
type input "7.48"
type input "4.33"
type input "2.05"
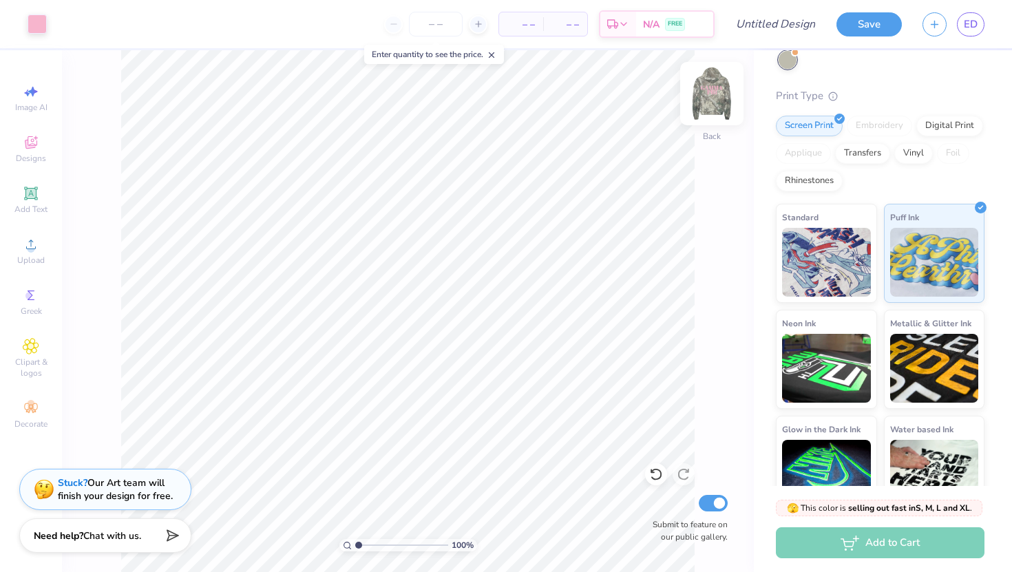
click at [711, 101] on img at bounding box center [711, 93] width 55 height 55
click at [714, 100] on img at bounding box center [711, 93] width 55 height 55
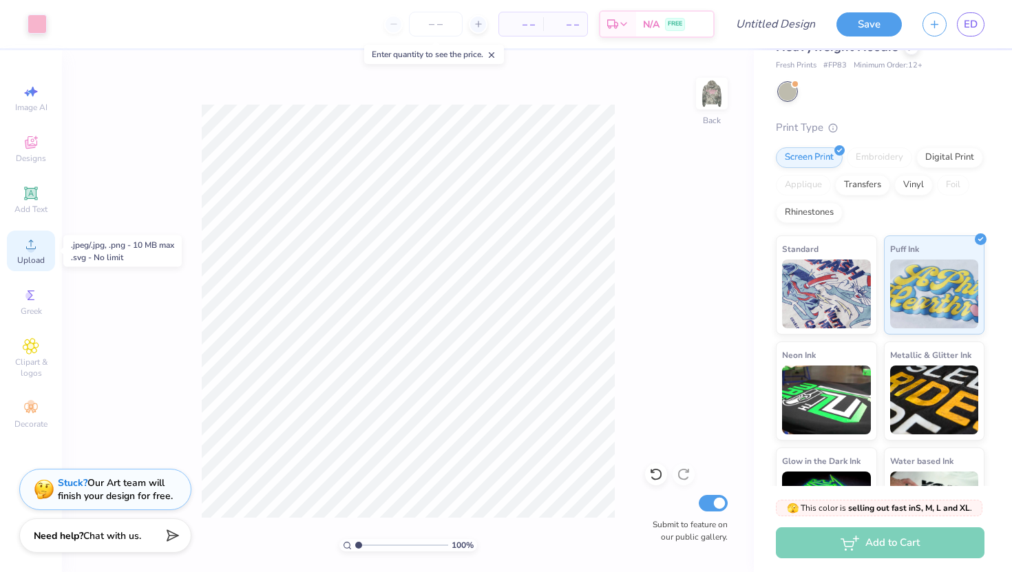
click at [39, 248] on icon at bounding box center [31, 244] width 17 height 17
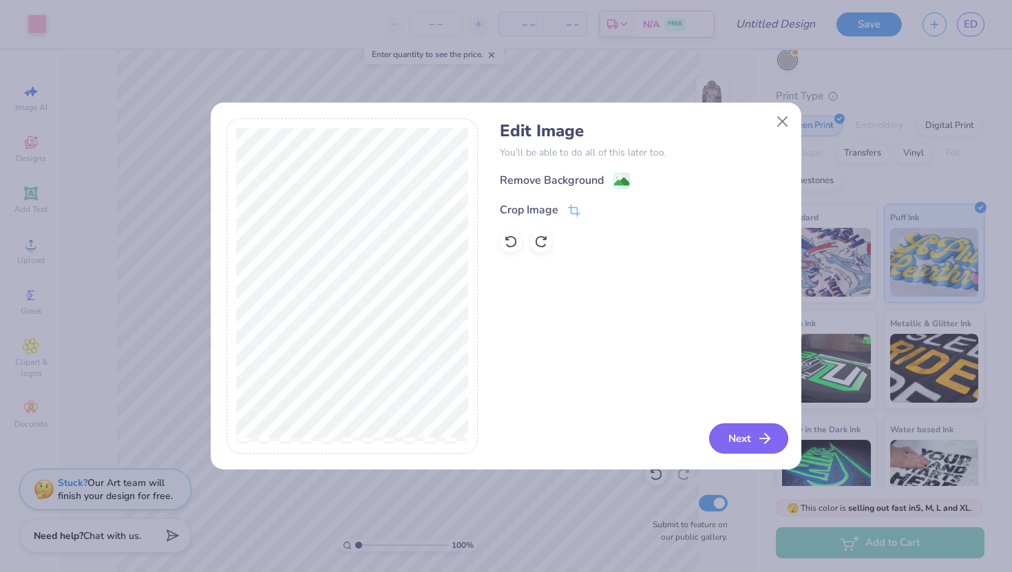
click at [757, 443] on icon "button" at bounding box center [764, 438] width 17 height 17
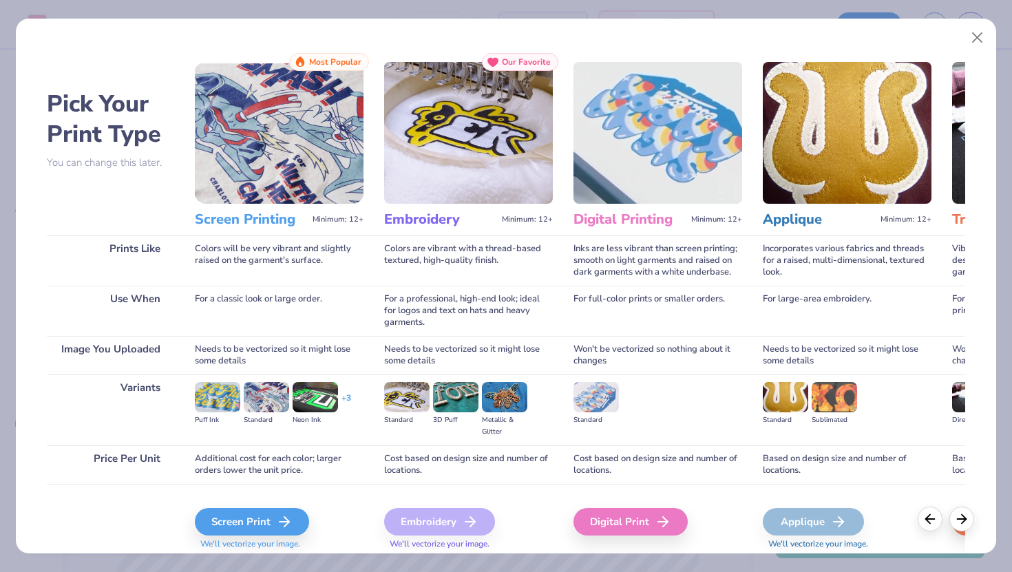
click at [277, 522] on div "Screen Print" at bounding box center [252, 522] width 114 height 28
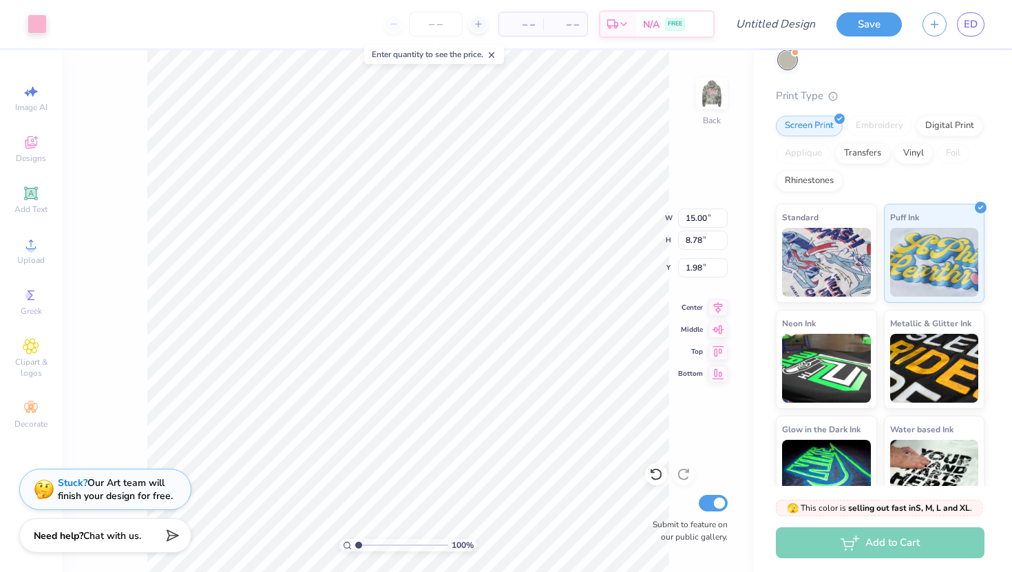
type input "8.18"
type input "4.79"
type input "7.46"
type input "7.48"
type input "4.33"
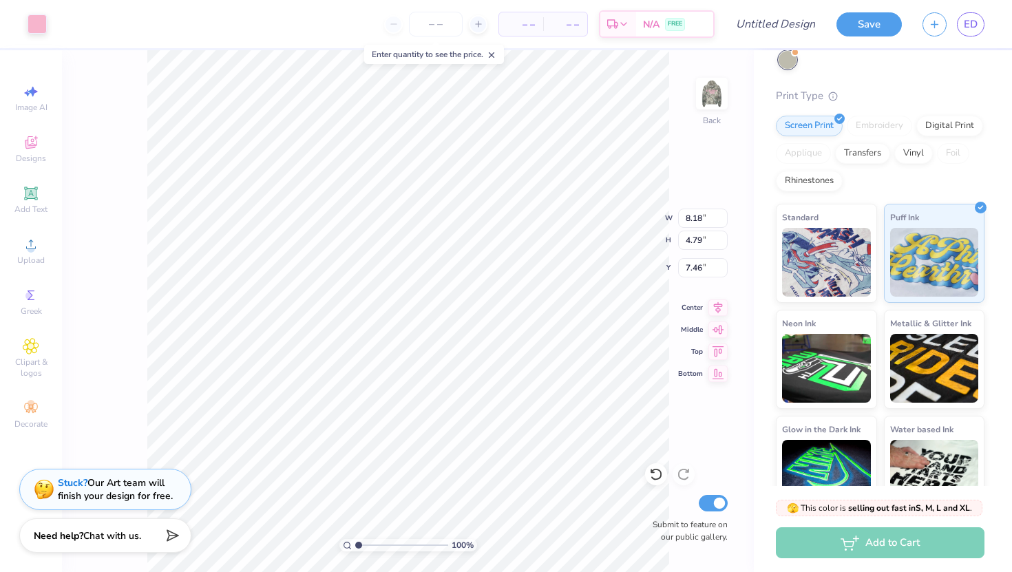
type input "2.05"
type input "3.00"
type input "7.41"
type input "4.34"
type input "3.00"
